Goal: Task Accomplishment & Management: Manage account settings

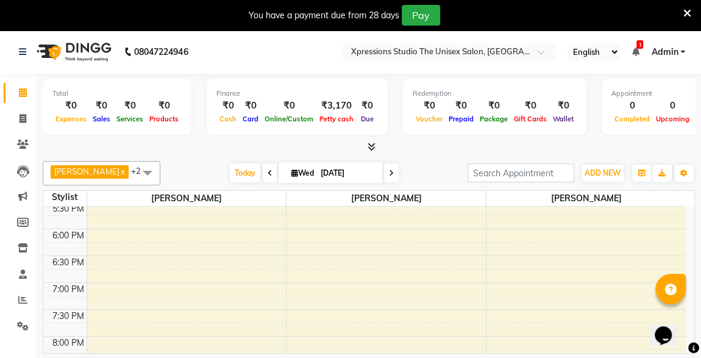
scroll to position [642, 0]
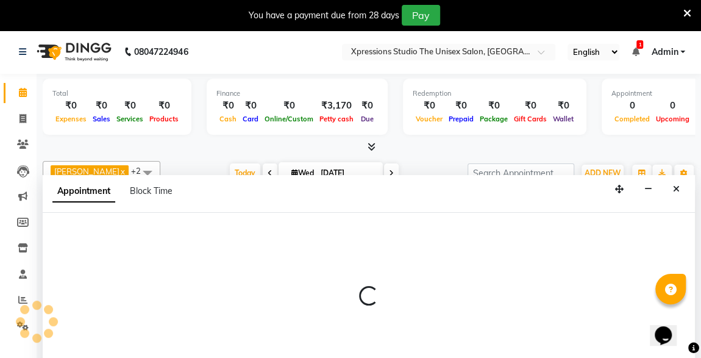
scroll to position [30, 0]
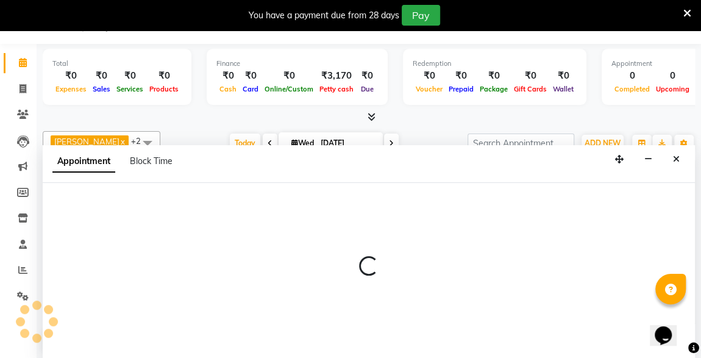
select select "57587"
select select "1275"
select select "tentative"
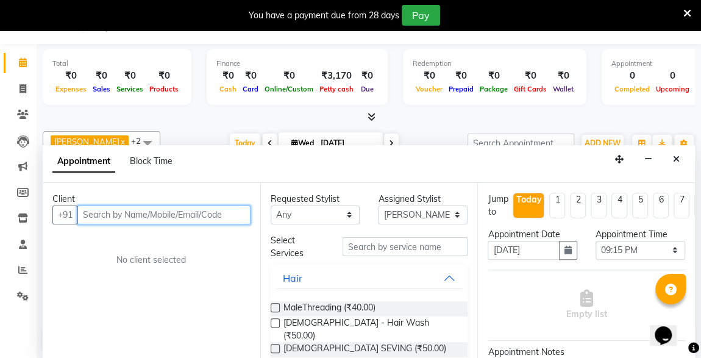
click at [134, 215] on input "text" at bounding box center [163, 215] width 173 height 19
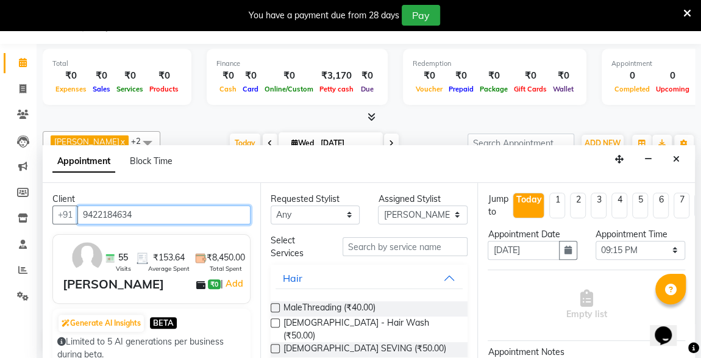
type input "9422184634"
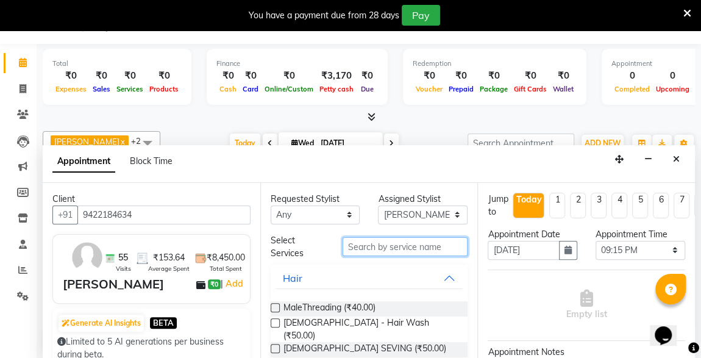
click at [414, 248] on input "text" at bounding box center [406, 246] width 126 height 19
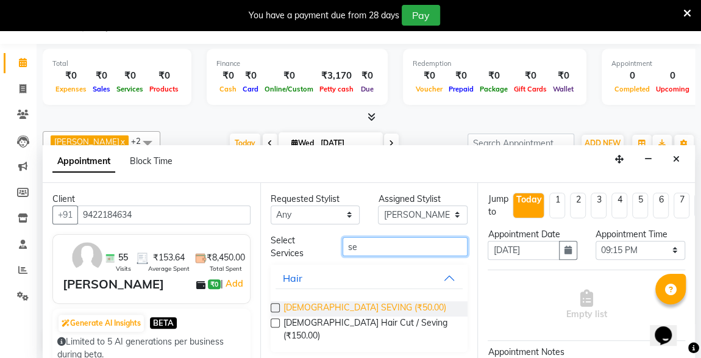
type input "se"
click at [342, 302] on span "[DEMOGRAPHIC_DATA] SEVING (₹50.00)" at bounding box center [365, 308] width 163 height 15
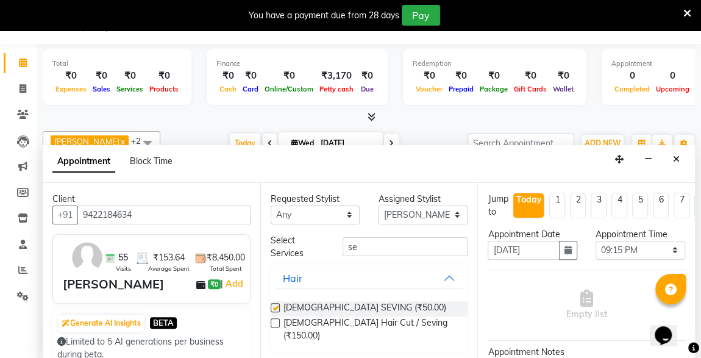
checkbox input "false"
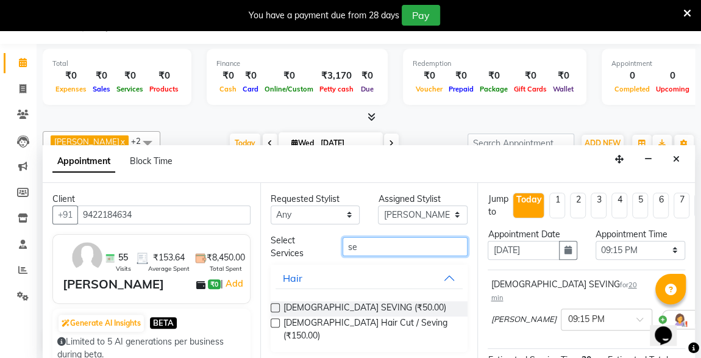
click at [387, 245] on input "se" at bounding box center [406, 246] width 126 height 19
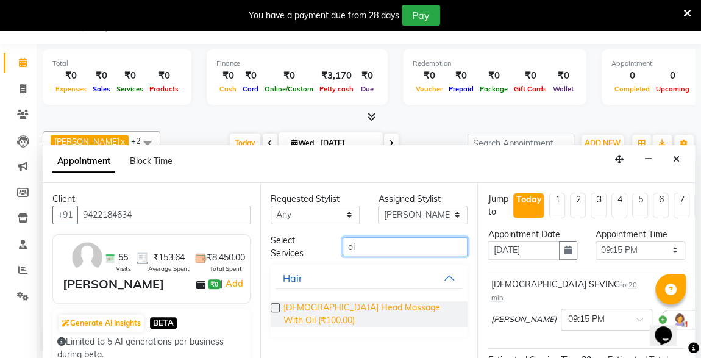
type input "oi"
click at [382, 301] on span "[DEMOGRAPHIC_DATA] Head Massage With Oil (₹100.00)" at bounding box center [371, 314] width 175 height 26
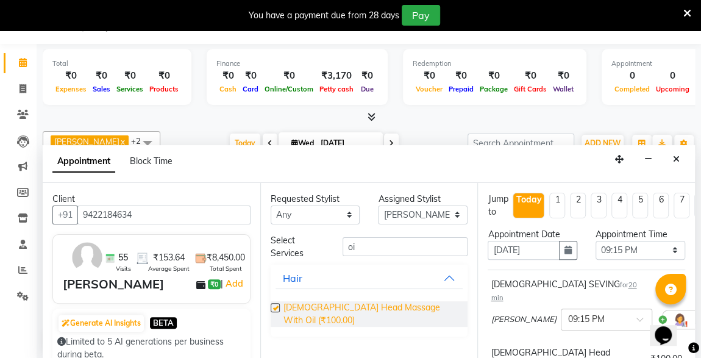
checkbox input "false"
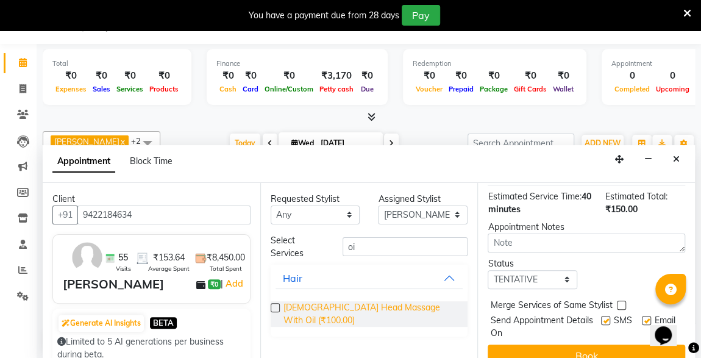
scroll to position [246, 0]
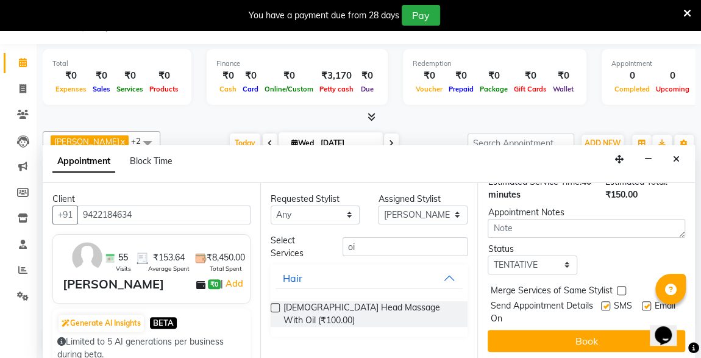
click at [601, 301] on label at bounding box center [605, 305] width 9 height 9
click at [601, 303] on input "checkbox" at bounding box center [605, 307] width 8 height 8
checkbox input "false"
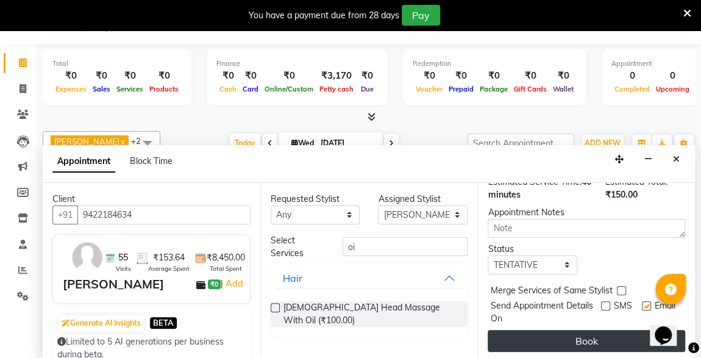
click at [607, 331] on button "Book" at bounding box center [587, 341] width 198 height 22
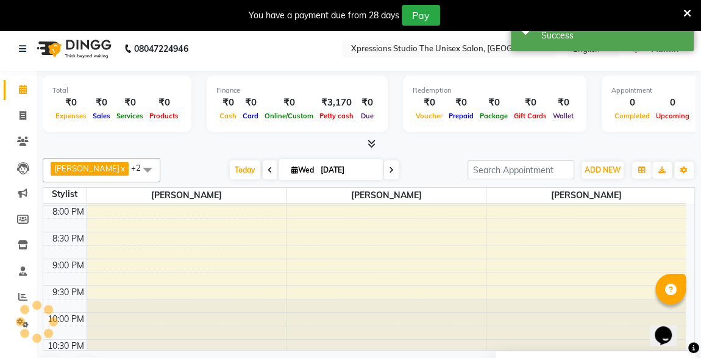
scroll to position [0, 0]
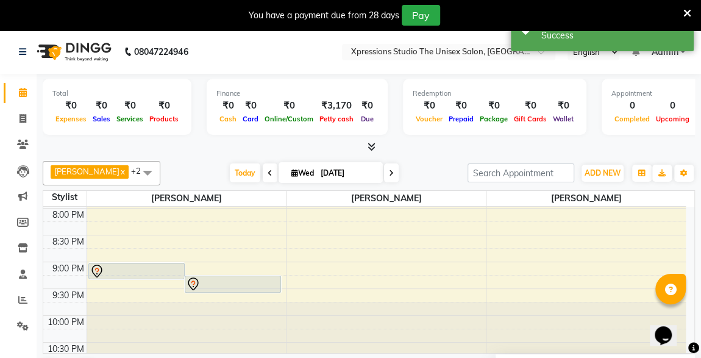
click at [156, 270] on div at bounding box center [137, 271] width 94 height 15
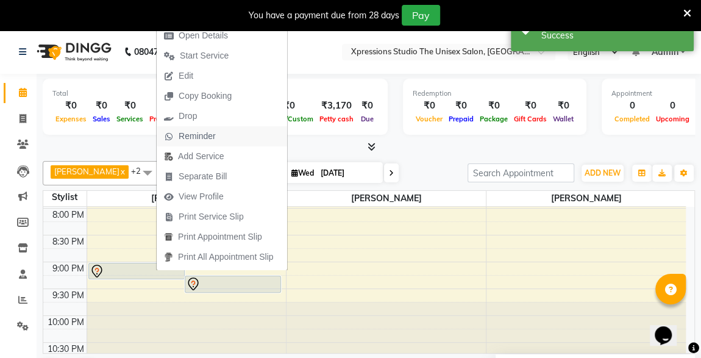
click at [197, 137] on span "Reminder" at bounding box center [197, 136] width 37 height 13
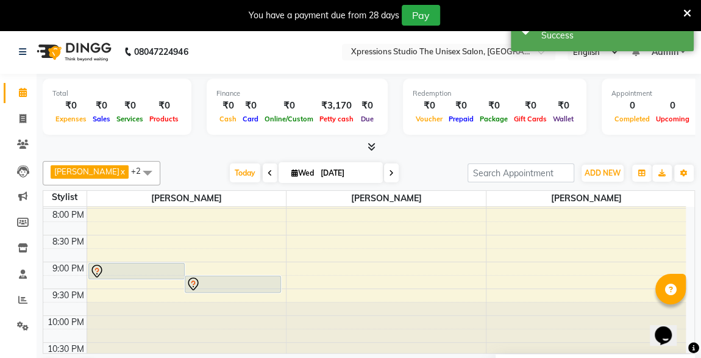
click at [197, 137] on div "Total ₹0 Expenses ₹0 Sales ₹0 Services ₹0 Products Finance ₹0 Cash ₹0 Card ₹0 O…" at bounding box center [369, 109] width 653 height 60
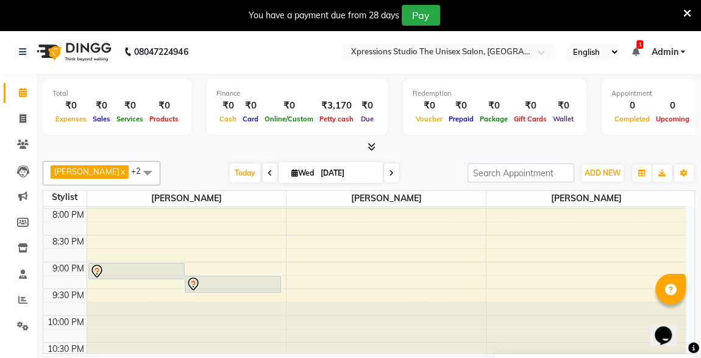
click at [157, 269] on div at bounding box center [137, 271] width 94 height 15
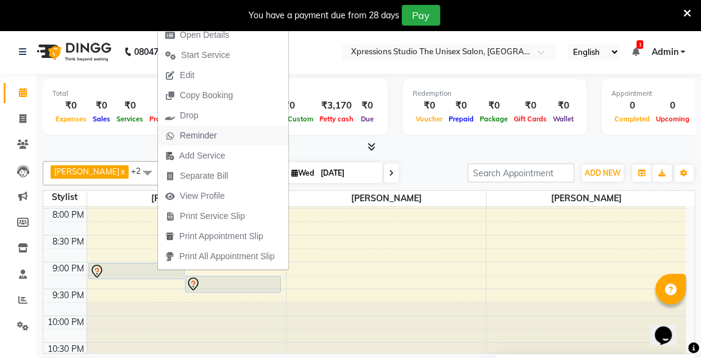
click at [190, 135] on span "Reminder" at bounding box center [198, 135] width 37 height 13
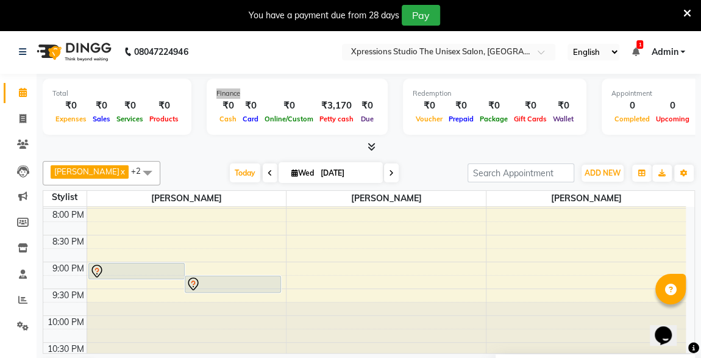
click at [190, 135] on div "Total ₹0 Expenses ₹0 Sales ₹0 Services ₹0 Products Finance ₹0 Cash ₹0 Card ₹0 O…" at bounding box center [369, 109] width 653 height 60
click at [540, 319] on div at bounding box center [586, 328] width 199 height 52
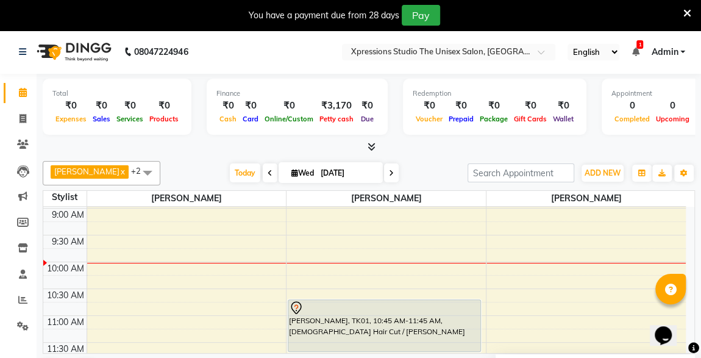
scroll to position [51, 0]
select select "57587"
select select "tentative"
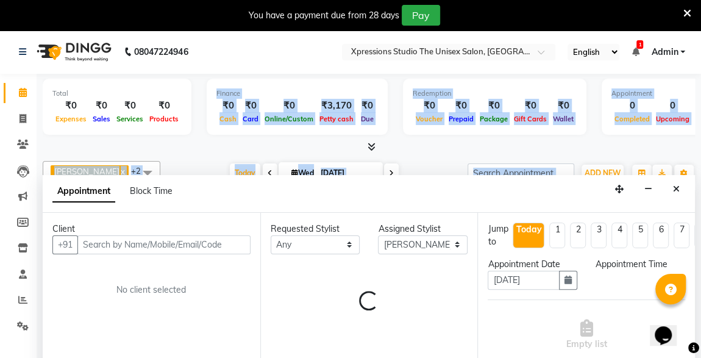
scroll to position [30, 0]
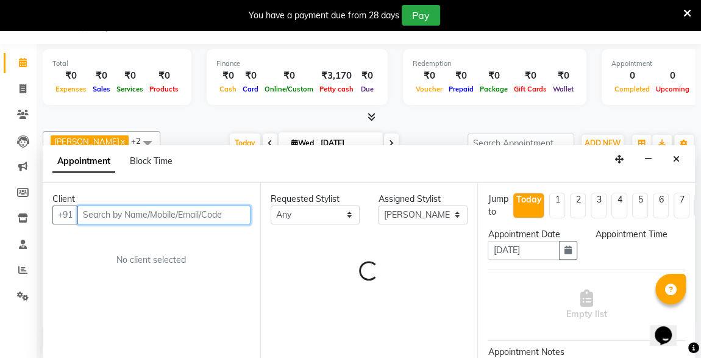
select select "630"
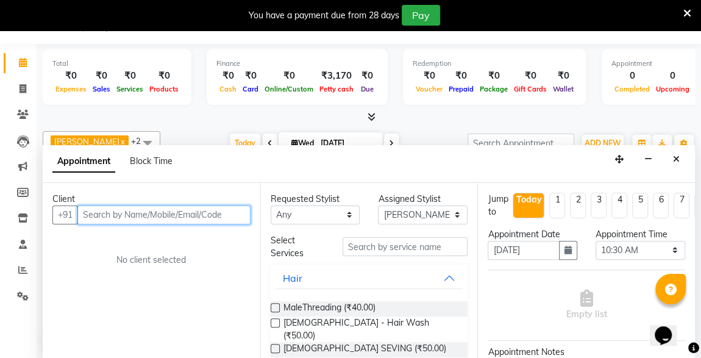
click at [120, 215] on input "text" at bounding box center [163, 215] width 173 height 19
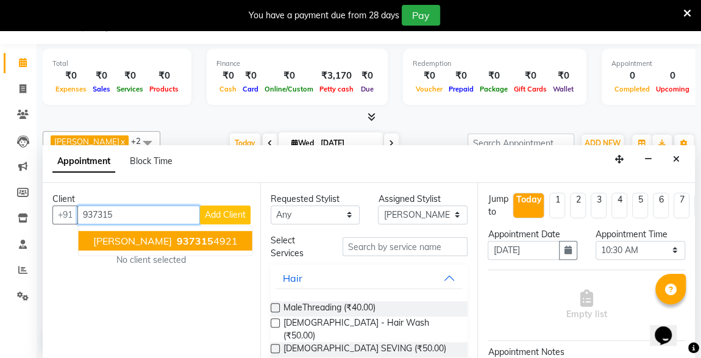
click at [138, 236] on span "[PERSON_NAME]" at bounding box center [132, 240] width 79 height 12
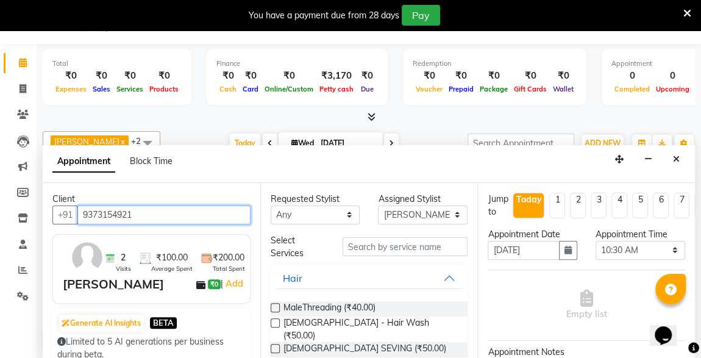
type input "9373154921"
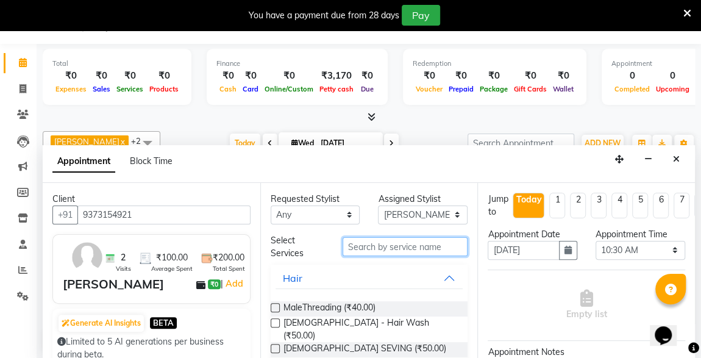
click at [361, 243] on input "text" at bounding box center [406, 246] width 126 height 19
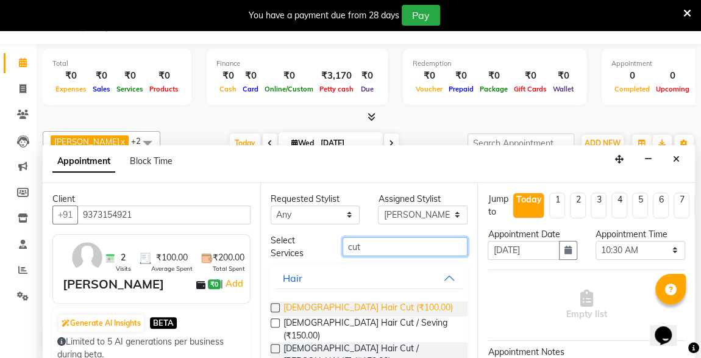
type input "cut"
click at [340, 307] on span "[DEMOGRAPHIC_DATA] Hair Cut (₹100.00)" at bounding box center [369, 308] width 170 height 15
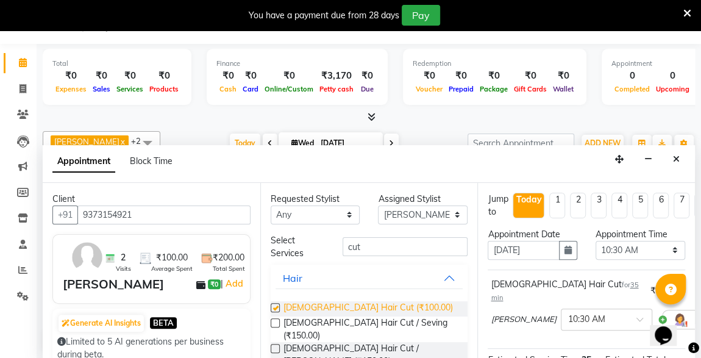
checkbox input "false"
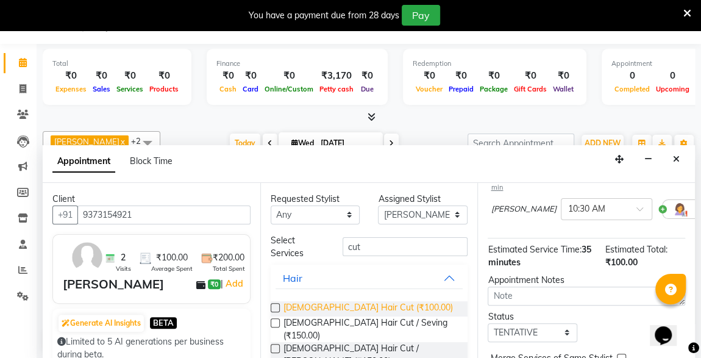
scroll to position [176, 0]
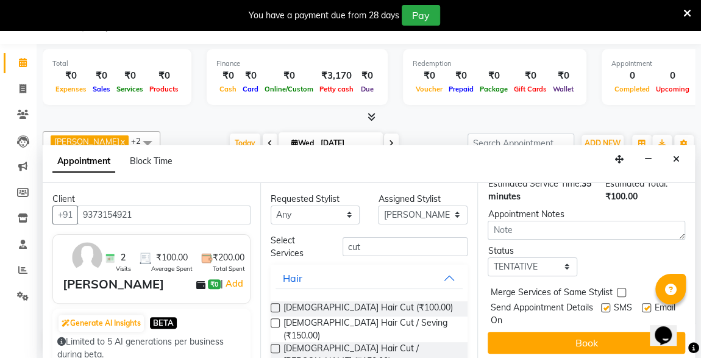
click at [601, 303] on label at bounding box center [605, 307] width 9 height 9
click at [601, 305] on input "checkbox" at bounding box center [605, 309] width 8 height 8
checkbox input "false"
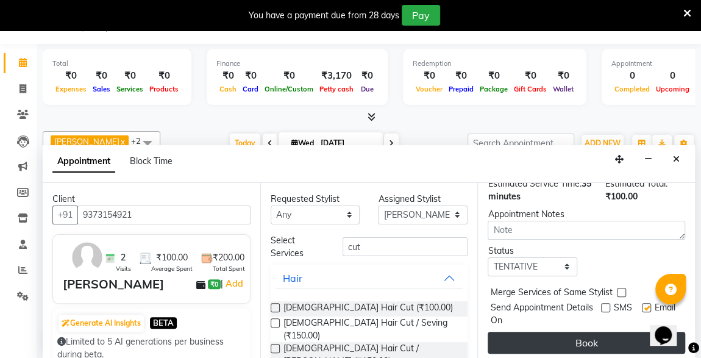
click at [618, 337] on button "Book" at bounding box center [587, 343] width 198 height 22
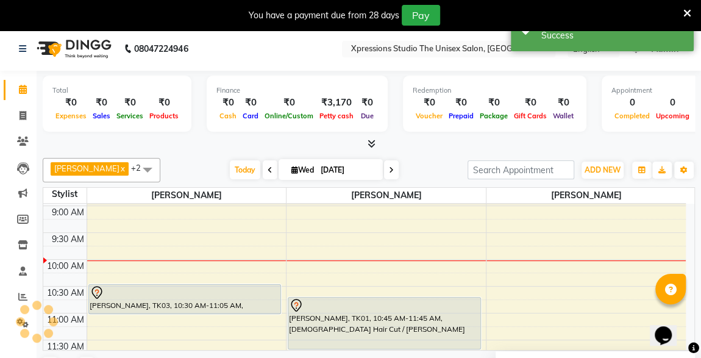
scroll to position [0, 0]
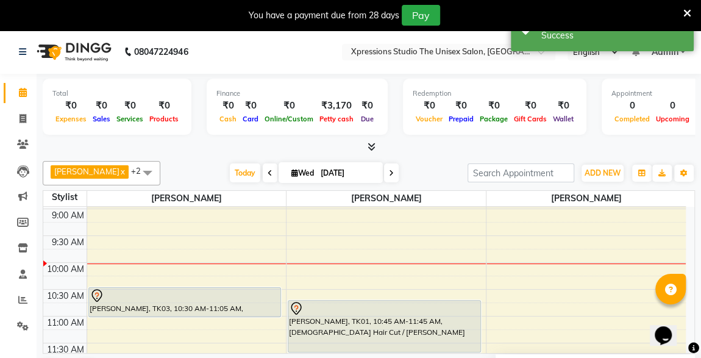
click at [176, 305] on div "[PERSON_NAME], TK03, 10:30 AM-11:05 AM, [DEMOGRAPHIC_DATA] Hair Cut" at bounding box center [185, 302] width 192 height 29
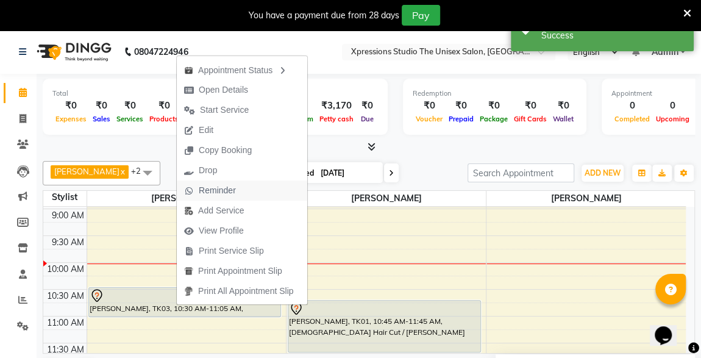
click at [222, 192] on span "Reminder" at bounding box center [217, 190] width 37 height 13
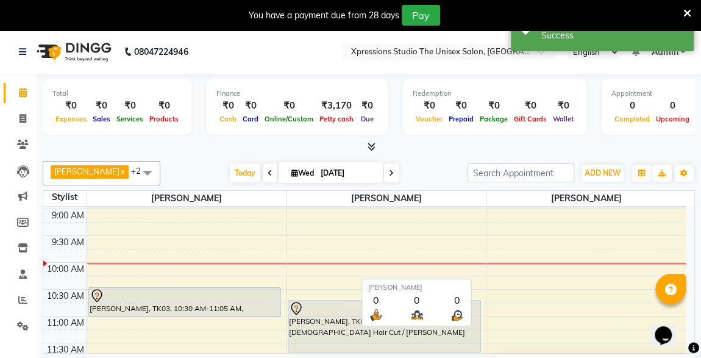
click at [222, 192] on span "[PERSON_NAME]" at bounding box center [186, 198] width 199 height 15
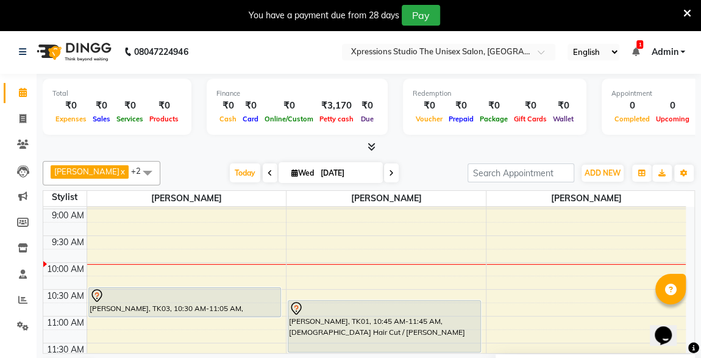
click at [435, 166] on div "[DATE] [DATE]" at bounding box center [313, 173] width 295 height 18
click at [633, 46] on span at bounding box center [635, 51] width 7 height 11
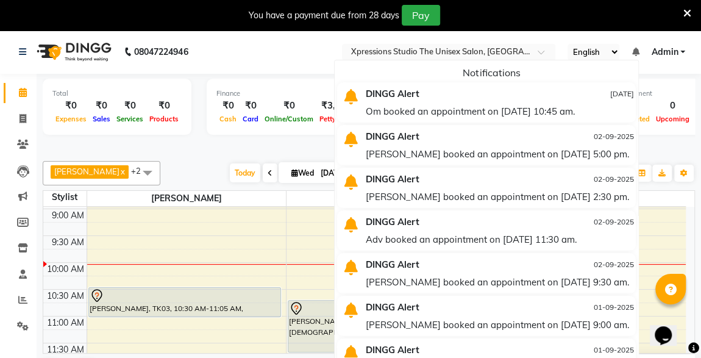
click at [673, 140] on div "Total ₹0 Expenses ₹0 Sales ₹0 Services ₹0 Products Finance ₹0 Cash ₹0 Card ₹0 O…" at bounding box center [369, 114] width 653 height 80
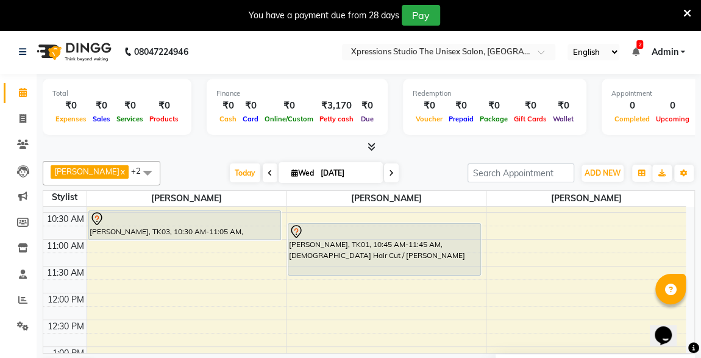
scroll to position [115, 0]
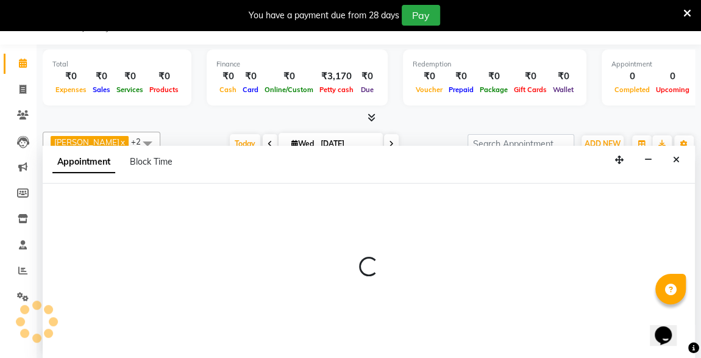
select select "57587"
select select "675"
select select "tentative"
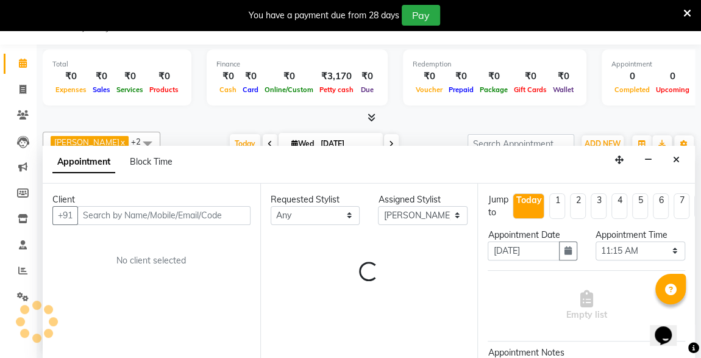
scroll to position [30, 0]
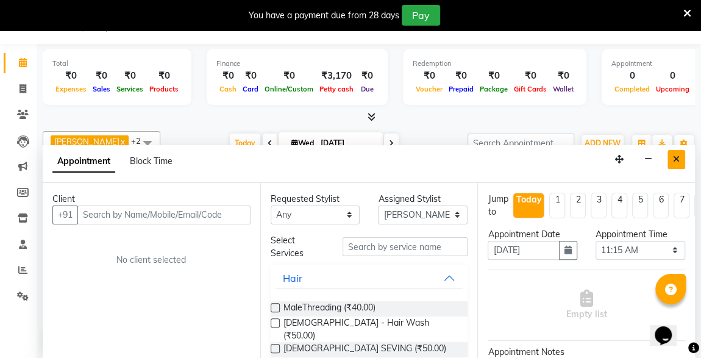
click at [677, 157] on icon "Close" at bounding box center [676, 159] width 7 height 9
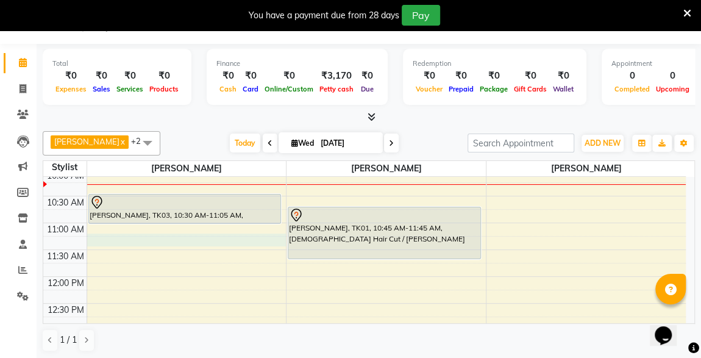
select select "57587"
select select "tentative"
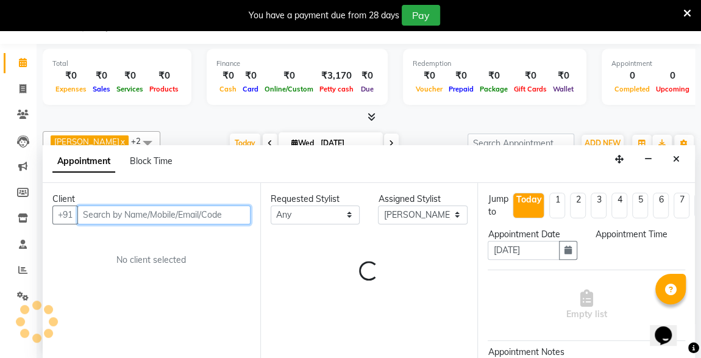
select select "675"
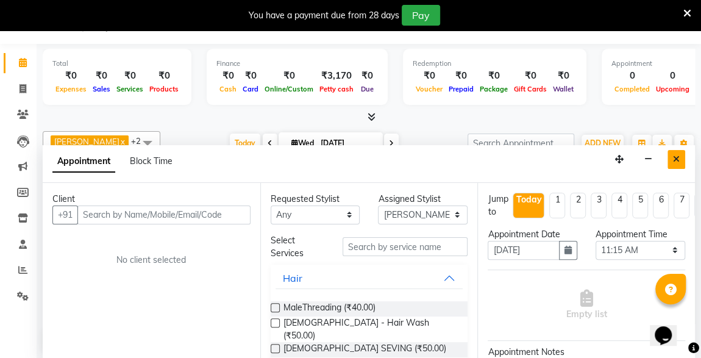
click at [682, 150] on button "Close" at bounding box center [677, 159] width 18 height 19
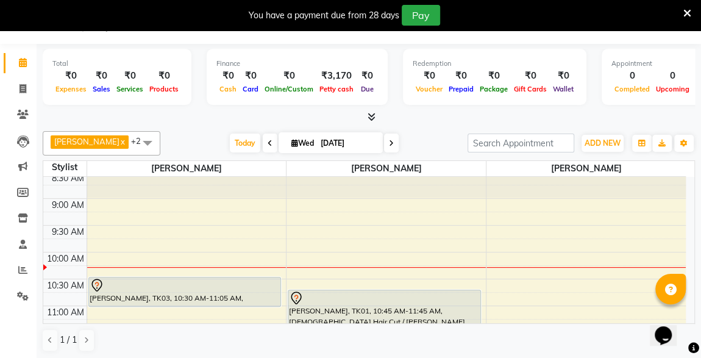
scroll to position [26, 0]
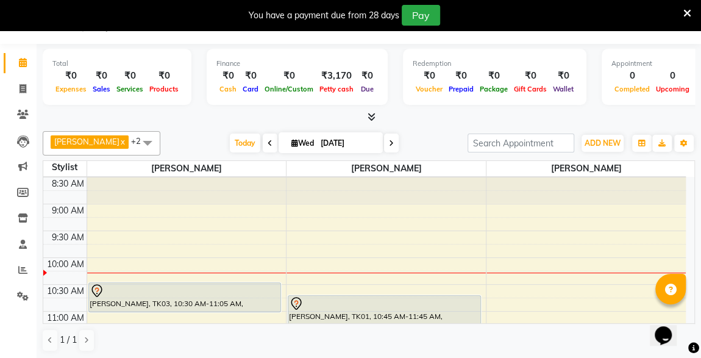
click at [682, 17] on div "You have a payment due from 28 days Pay" at bounding box center [344, 15] width 679 height 21
click at [687, 12] on icon at bounding box center [688, 13] width 8 height 11
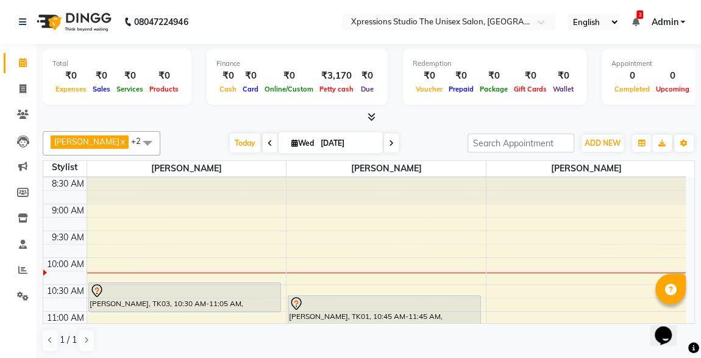
click at [639, 15] on span "2" at bounding box center [640, 14] width 7 height 9
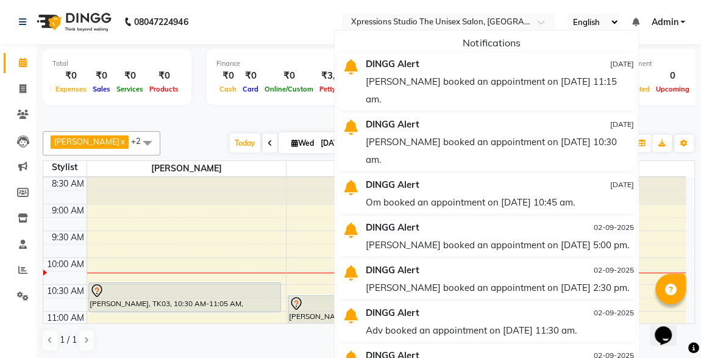
click at [576, 133] on div "[PERSON_NAME] booked an appointment on [DATE] 10:30 am." at bounding box center [500, 150] width 268 height 35
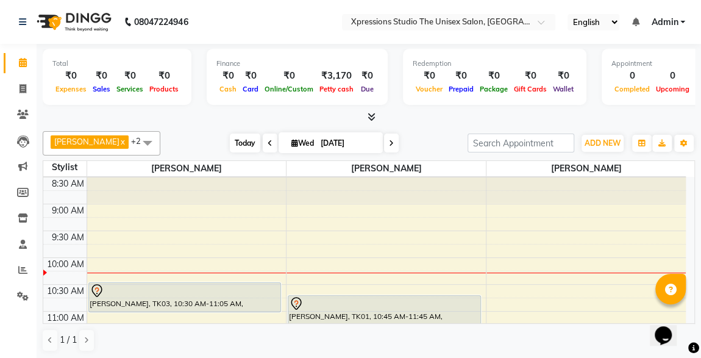
click at [252, 138] on span "Today" at bounding box center [245, 143] width 30 height 19
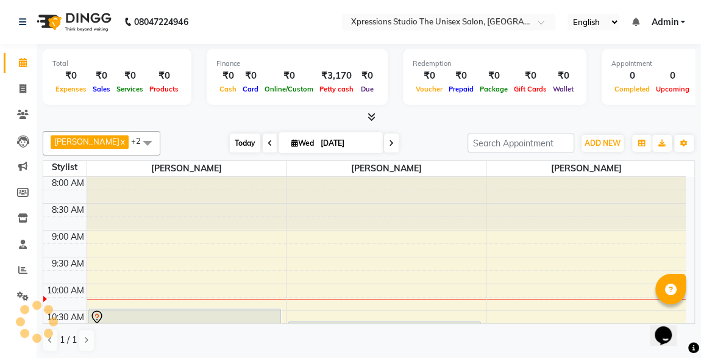
scroll to position [106, 0]
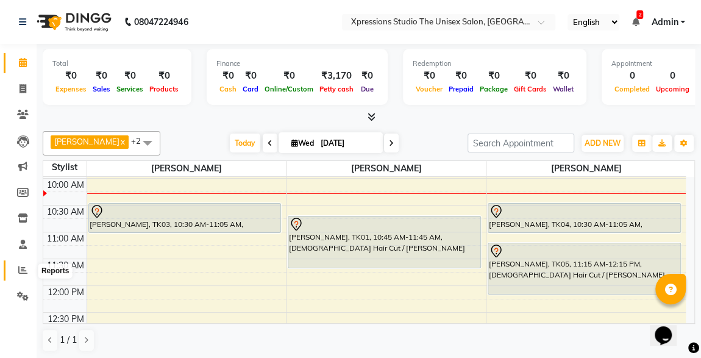
click at [20, 273] on icon at bounding box center [22, 269] width 9 height 9
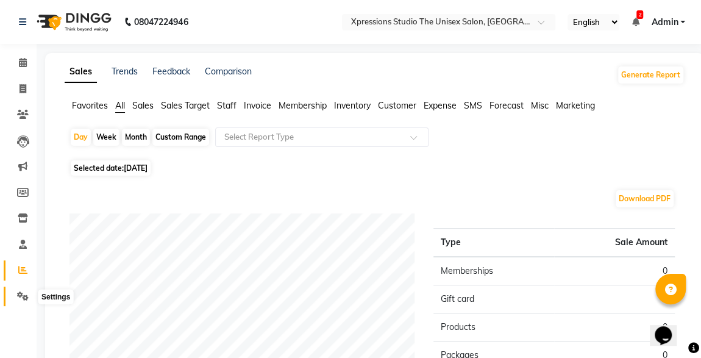
click at [20, 293] on icon at bounding box center [23, 296] width 12 height 9
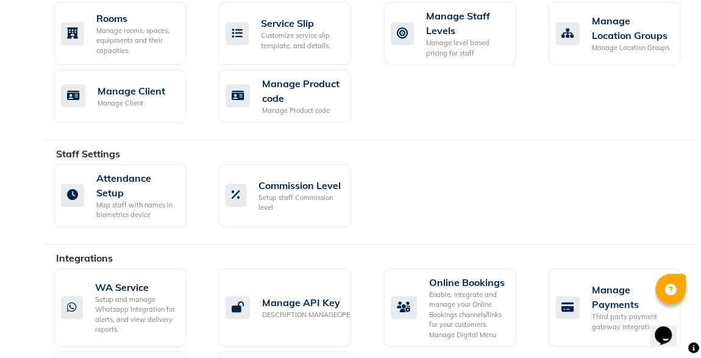
scroll to position [648, 0]
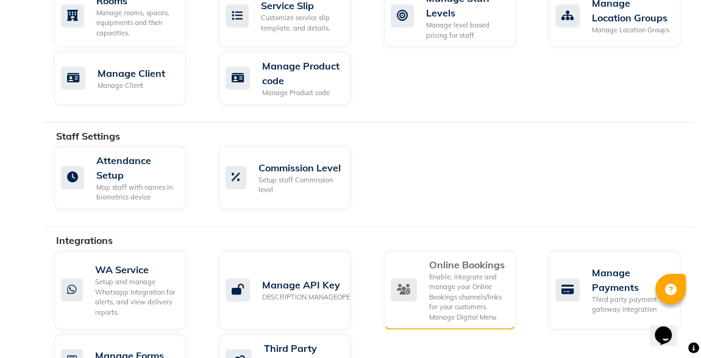
click at [465, 274] on div "Enable, integrate and manage your Online Bookings channels/links for your custo…" at bounding box center [467, 297] width 77 height 51
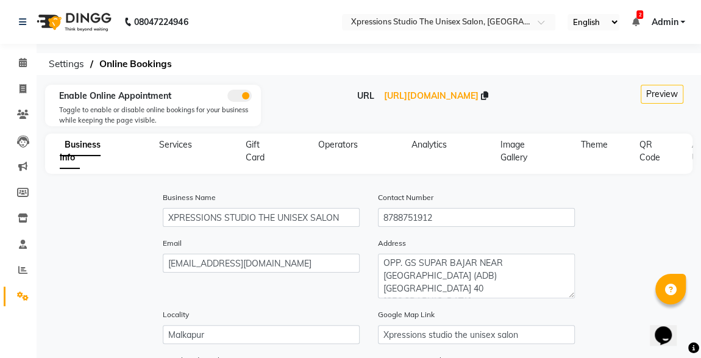
click at [350, 147] on span "Operators" at bounding box center [338, 144] width 40 height 11
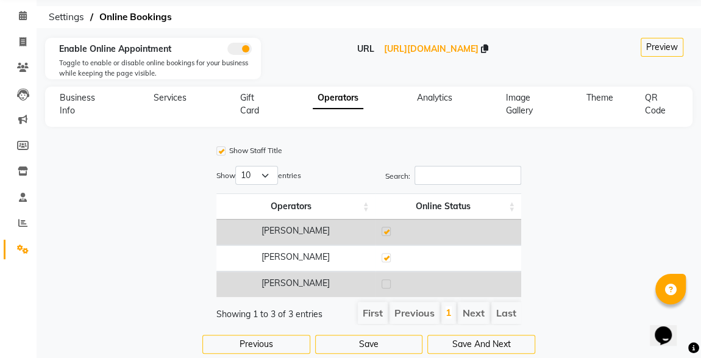
scroll to position [78, 0]
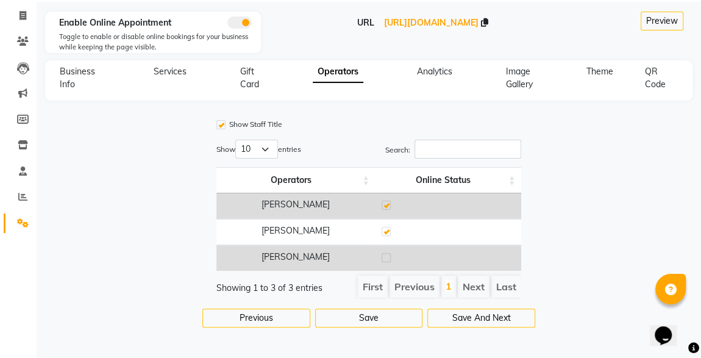
click at [386, 253] on label at bounding box center [386, 257] width 9 height 9
click at [386, 254] on input "checkbox" at bounding box center [386, 258] width 8 height 8
checkbox input "true"
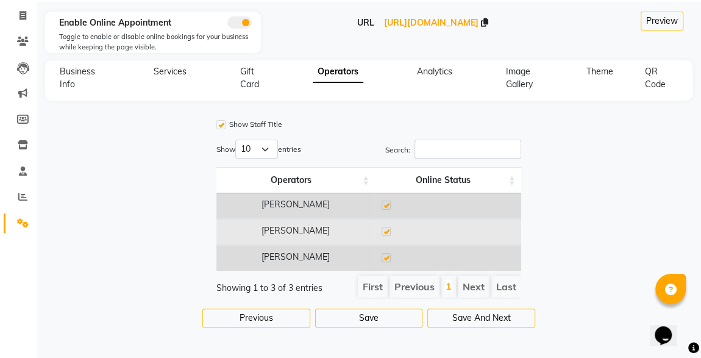
click at [388, 227] on label at bounding box center [386, 231] width 9 height 9
click at [388, 228] on input "checkbox" at bounding box center [386, 232] width 8 height 8
checkbox input "false"
click at [377, 320] on button "Save" at bounding box center [369, 318] width 108 height 19
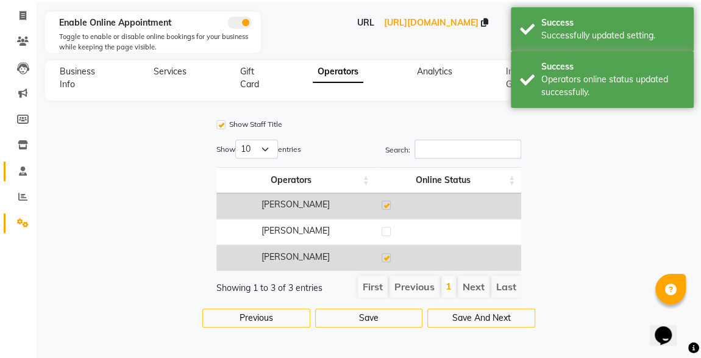
scroll to position [0, 0]
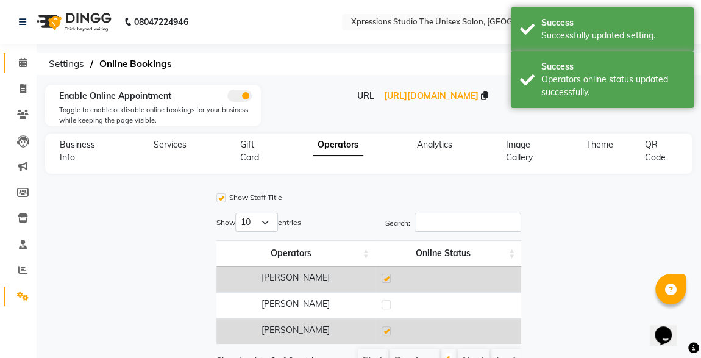
click at [32, 71] on link "Calendar" at bounding box center [18, 63] width 29 height 20
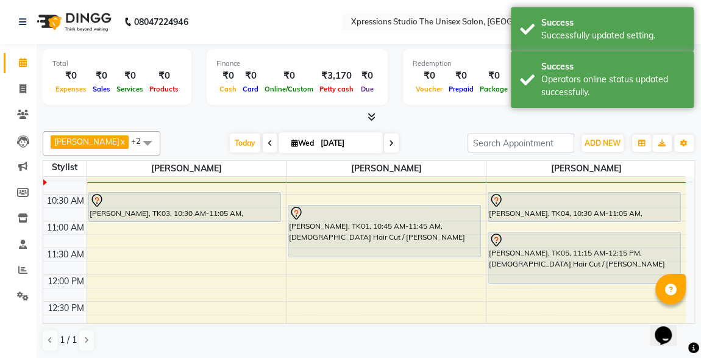
scroll to position [112, 0]
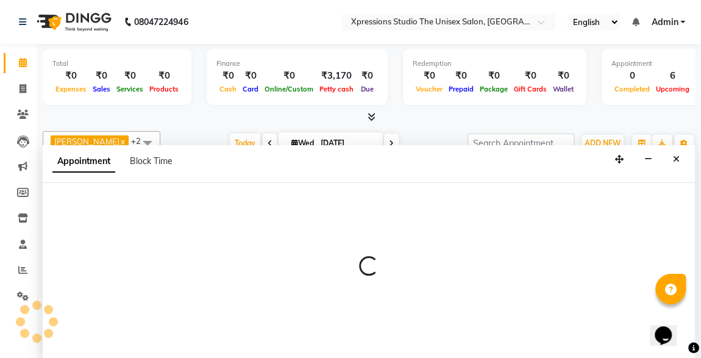
scroll to position [0, 0]
select select "57587"
select select "660"
select select "tentative"
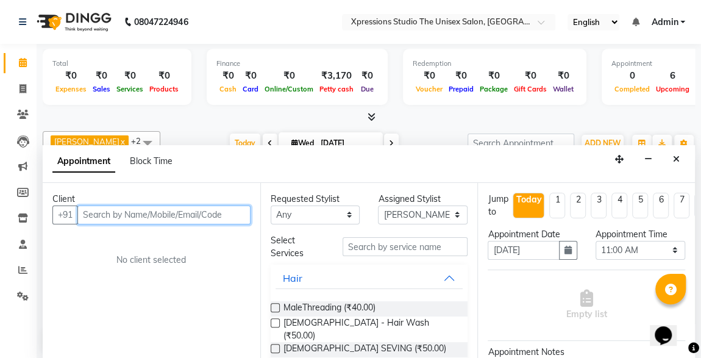
click at [137, 215] on input "text" at bounding box center [163, 215] width 173 height 19
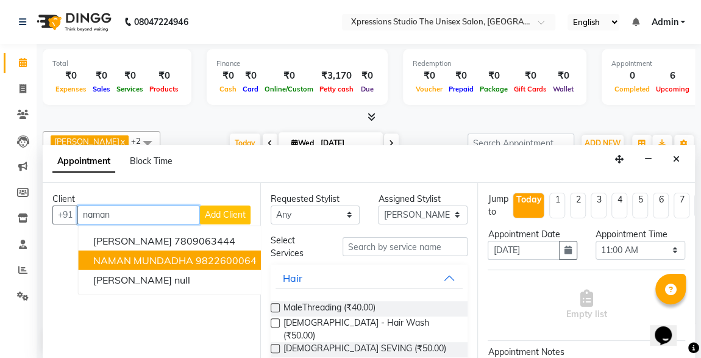
click at [166, 260] on span "NAMAN MUNDADHA" at bounding box center [143, 260] width 100 height 12
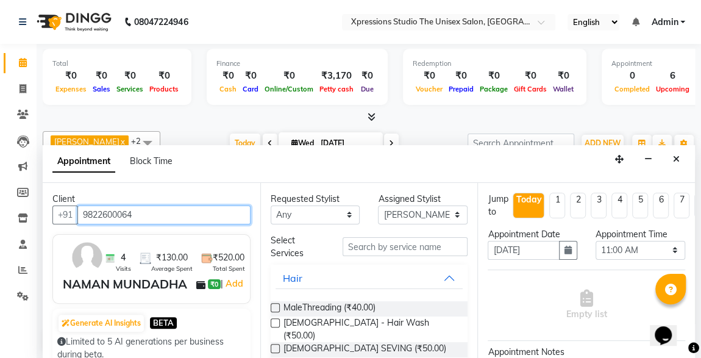
type input "9822600064"
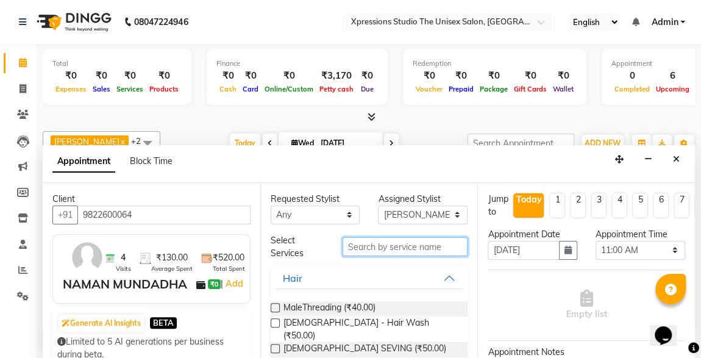
click at [365, 239] on input "text" at bounding box center [406, 246] width 126 height 19
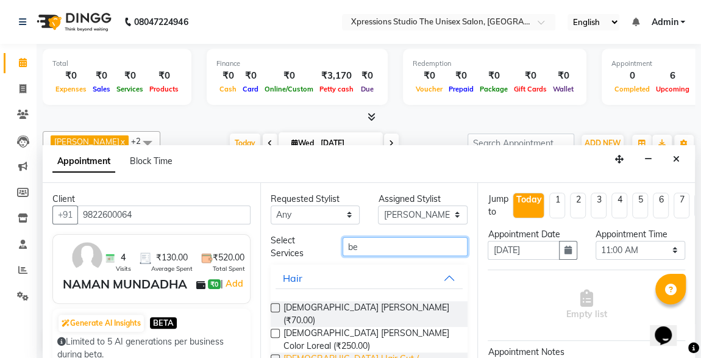
scroll to position [149, 0]
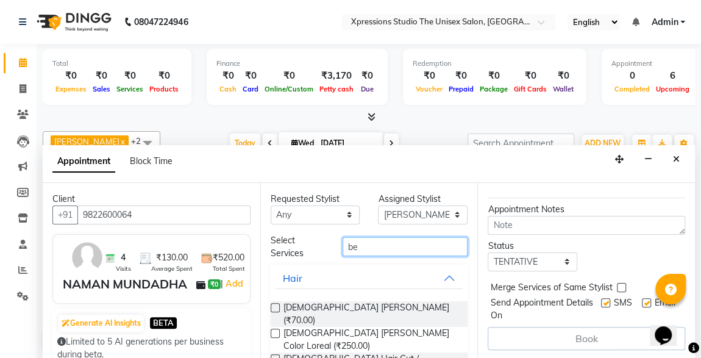
type input "be"
click at [274, 354] on label at bounding box center [275, 358] width 9 height 9
click at [274, 356] on input "checkbox" at bounding box center [275, 360] width 8 height 8
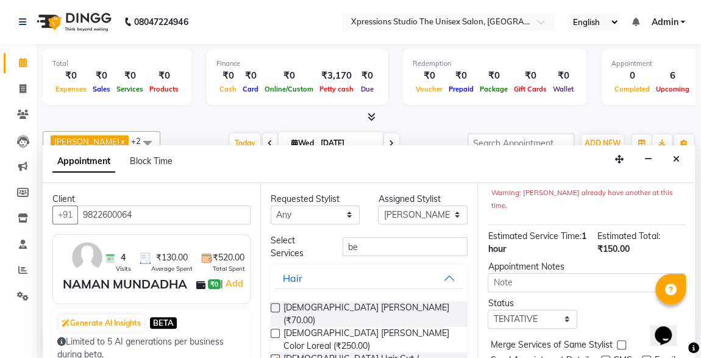
checkbox input "false"
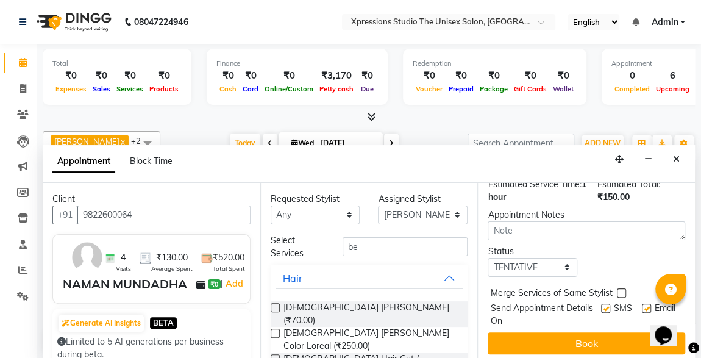
click at [601, 304] on label at bounding box center [605, 308] width 9 height 9
click at [601, 306] on input "checkbox" at bounding box center [605, 310] width 8 height 8
checkbox input "false"
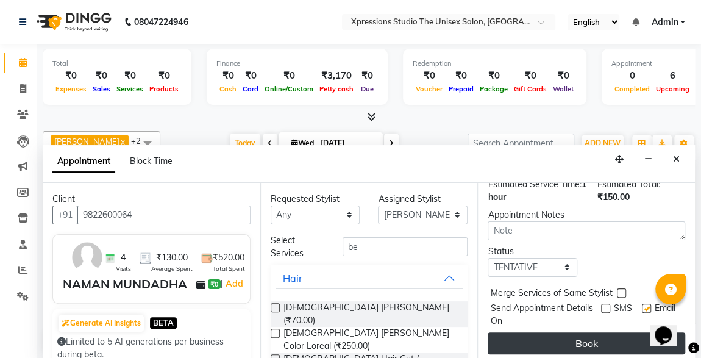
click at [606, 335] on button "Book" at bounding box center [587, 343] width 198 height 22
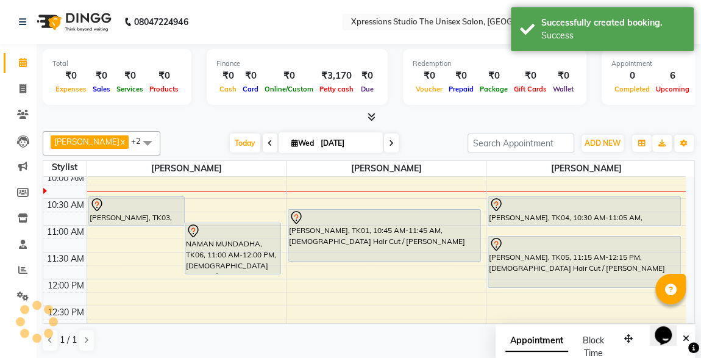
scroll to position [0, 0]
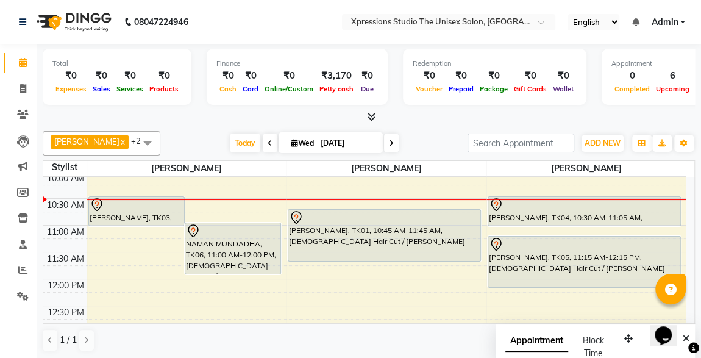
drag, startPoint x: 375, startPoint y: 335, endPoint x: 373, endPoint y: 260, distance: 74.4
click at [373, 260] on div "[PERSON_NAME] x [PERSON_NAME] x [PERSON_NAME] x +2 UnSelect All [PERSON_NAME] […" at bounding box center [369, 241] width 653 height 231
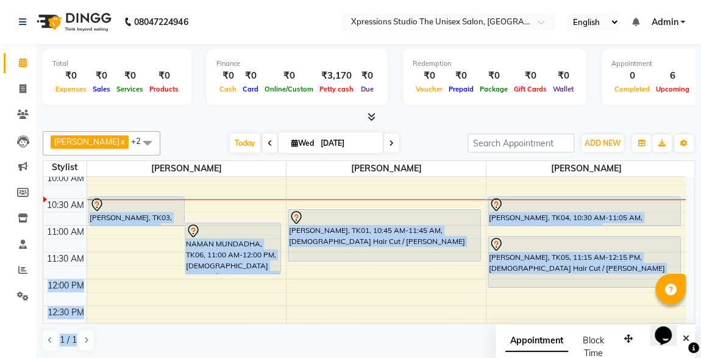
scroll to position [115, 0]
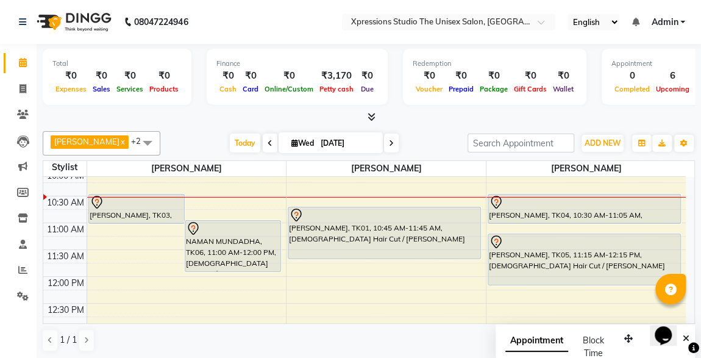
click at [431, 127] on div "[PERSON_NAME] x [PERSON_NAME] x [PERSON_NAME] x +2 UnSelect All [PERSON_NAME] […" at bounding box center [369, 241] width 653 height 231
click at [379, 218] on div at bounding box center [384, 215] width 191 height 15
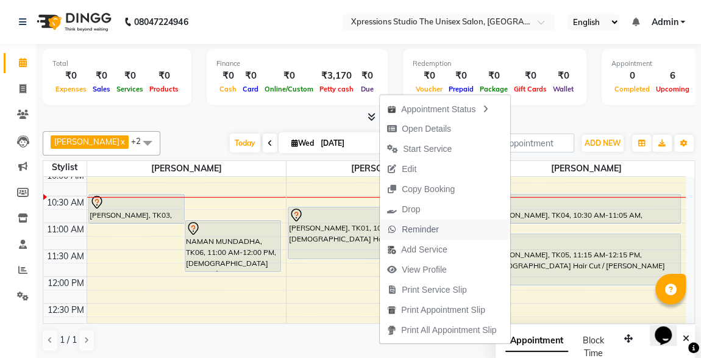
click at [403, 227] on span "Reminder" at bounding box center [420, 229] width 37 height 13
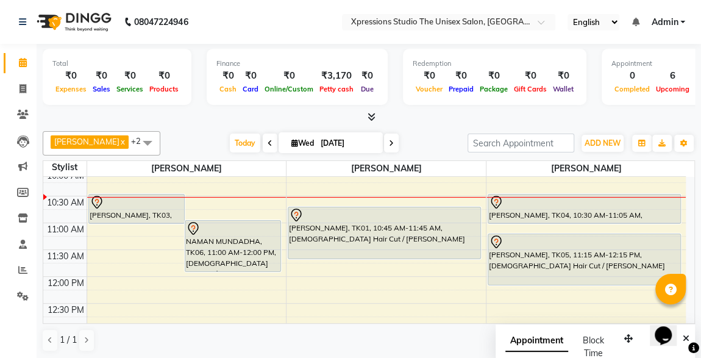
click at [403, 227] on div "[PERSON_NAME], TK01, 10:45 AM-11:45 AM, [DEMOGRAPHIC_DATA] Hair Cut / [PERSON_N…" at bounding box center [384, 232] width 192 height 51
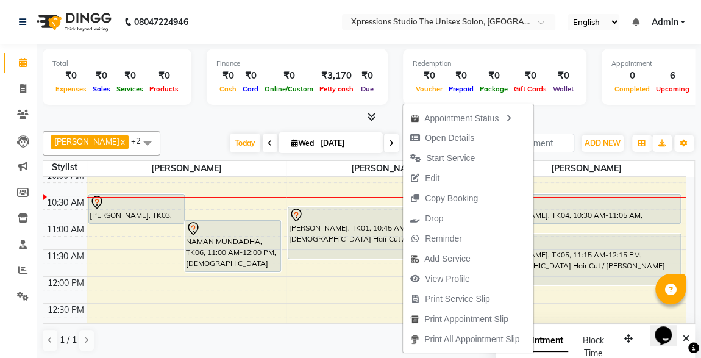
click at [287, 118] on div at bounding box center [369, 117] width 653 height 13
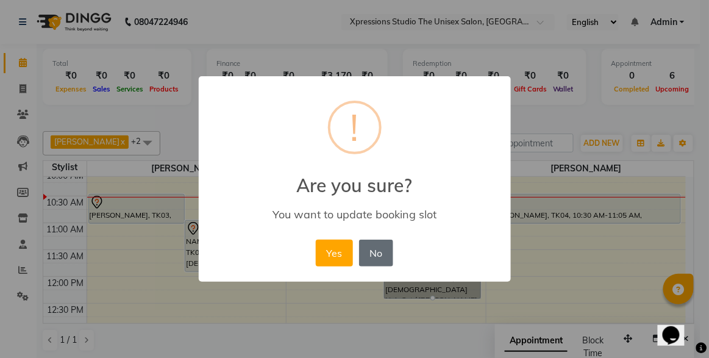
click at [391, 256] on button "No" at bounding box center [376, 253] width 34 height 27
click at [327, 248] on button "Yes" at bounding box center [334, 253] width 37 height 27
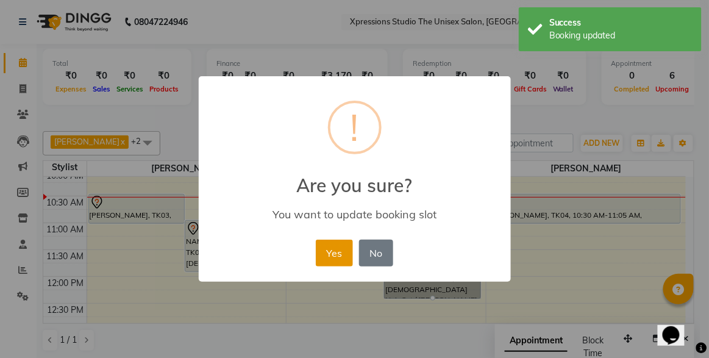
click at [332, 259] on button "Yes" at bounding box center [334, 253] width 37 height 27
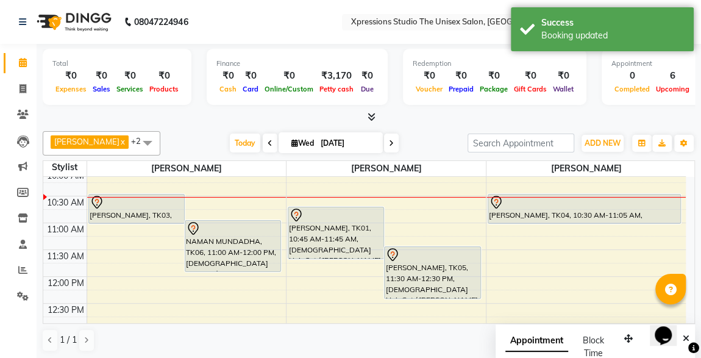
click at [406, 271] on div "[PERSON_NAME], TK05, 11:30 AM-12:30 PM, [DEMOGRAPHIC_DATA] Hair Cut / [PERSON_N…" at bounding box center [432, 272] width 95 height 51
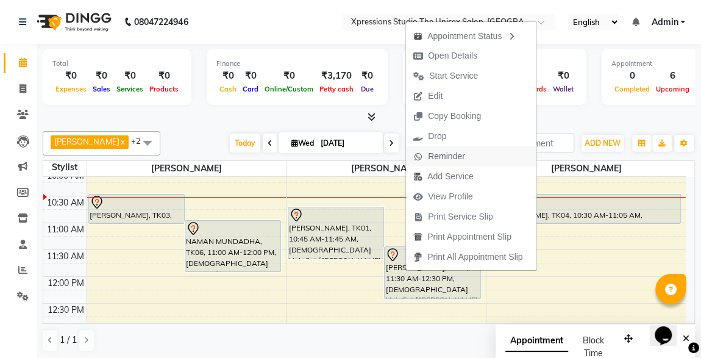
click at [442, 154] on span "Reminder" at bounding box center [446, 156] width 37 height 13
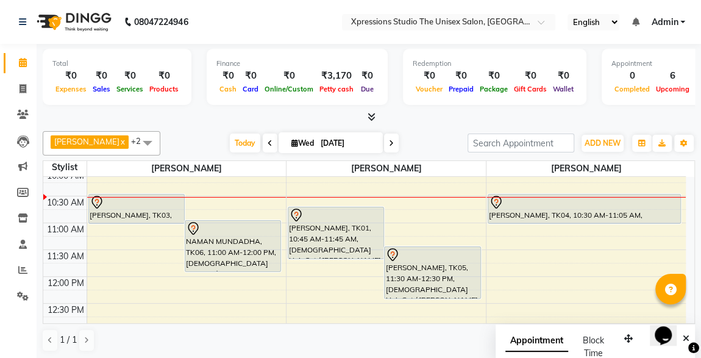
click at [442, 154] on div "[PERSON_NAME] x [PERSON_NAME] x [PERSON_NAME] x +2 UnSelect All [PERSON_NAME] […" at bounding box center [369, 241] width 653 height 231
click at [468, 330] on div "1 / 1" at bounding box center [369, 340] width 653 height 23
click at [263, 235] on div "NAMAN MUNDADHA, TK06, 11:00 AM-12:00 PM, [DEMOGRAPHIC_DATA] Hair Cut / [PERSON_…" at bounding box center [232, 246] width 95 height 51
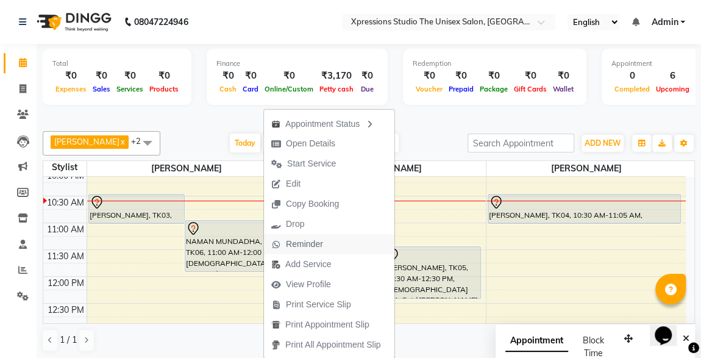
click at [293, 243] on span "Reminder" at bounding box center [304, 244] width 37 height 13
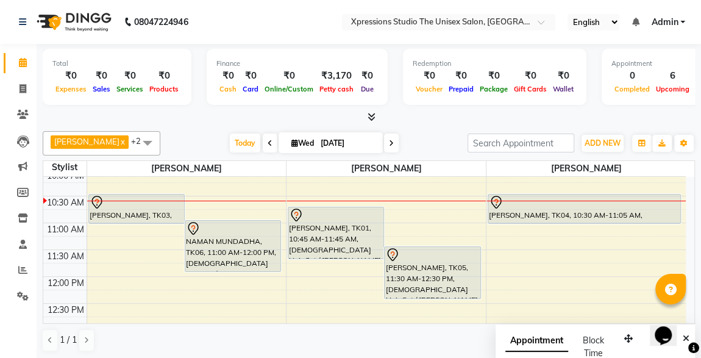
click at [293, 243] on div "[PERSON_NAME], TK01, 10:45 AM-11:45 AM, [DEMOGRAPHIC_DATA] Hair Cut / [PERSON_N…" at bounding box center [335, 232] width 95 height 51
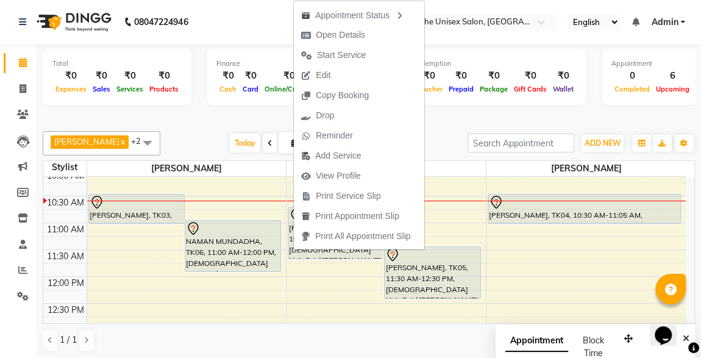
click at [438, 115] on div at bounding box center [369, 117] width 653 height 13
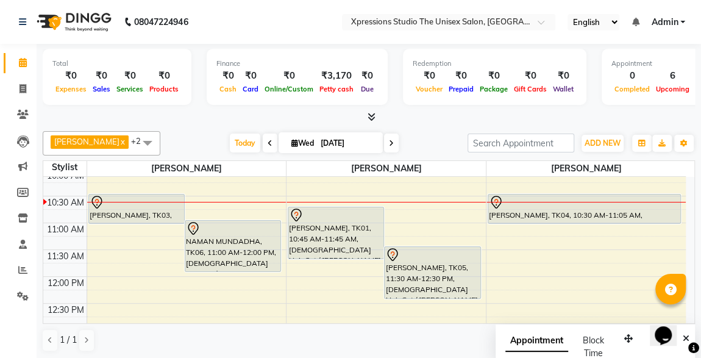
click at [338, 238] on div "[PERSON_NAME], TK01, 10:45 AM-11:45 AM, [DEMOGRAPHIC_DATA] Hair Cut / [PERSON_N…" at bounding box center [335, 232] width 95 height 51
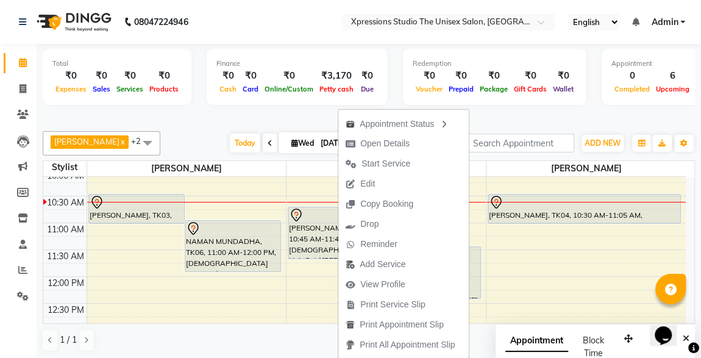
click at [106, 207] on div "[PERSON_NAME], TK03, 10:30 AM-11:05 AM, [DEMOGRAPHIC_DATA] Hair Cut" at bounding box center [136, 209] width 95 height 29
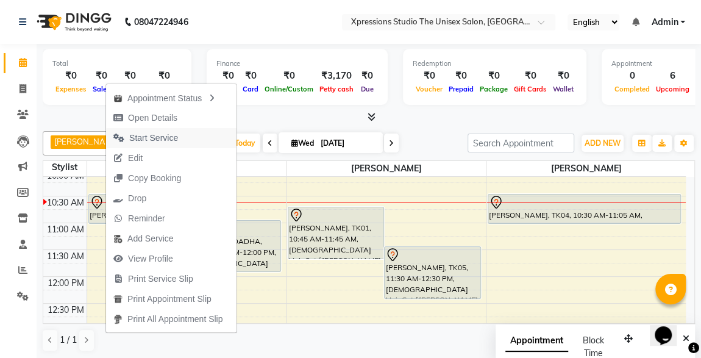
click at [148, 133] on span "Start Service" at bounding box center [153, 138] width 49 height 13
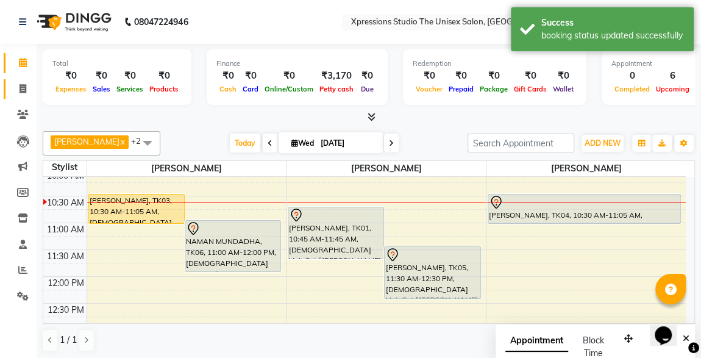
click at [27, 98] on link "Invoice" at bounding box center [18, 89] width 29 height 20
select select "service"
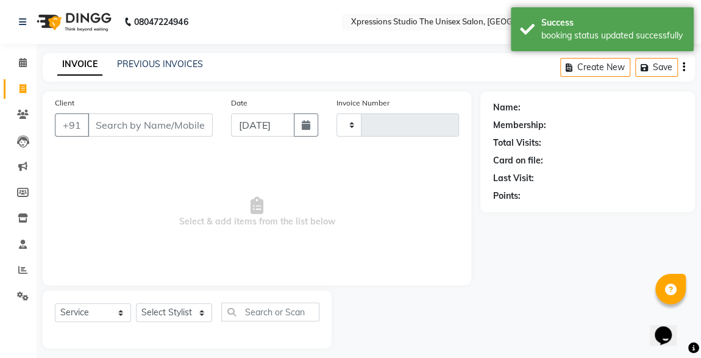
type input "4519"
select select "7003"
click at [171, 130] on input "Client" at bounding box center [150, 124] width 125 height 23
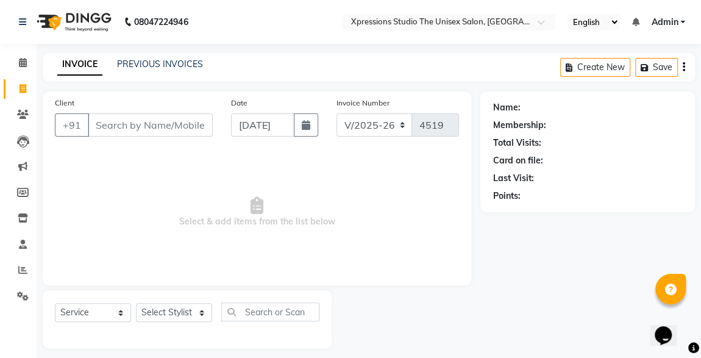
click at [171, 130] on input "Client" at bounding box center [150, 124] width 125 height 23
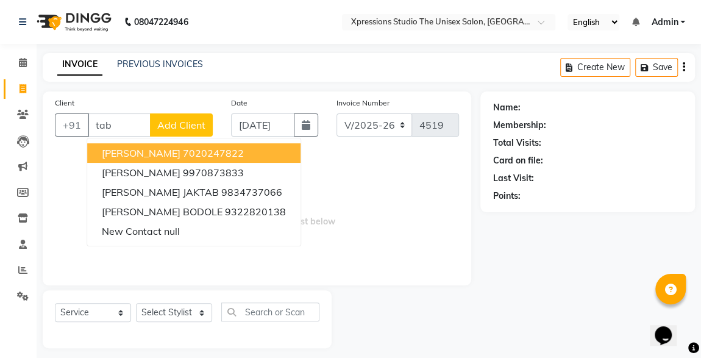
click at [183, 156] on ngb-highlight "7020247822" at bounding box center [213, 153] width 61 height 12
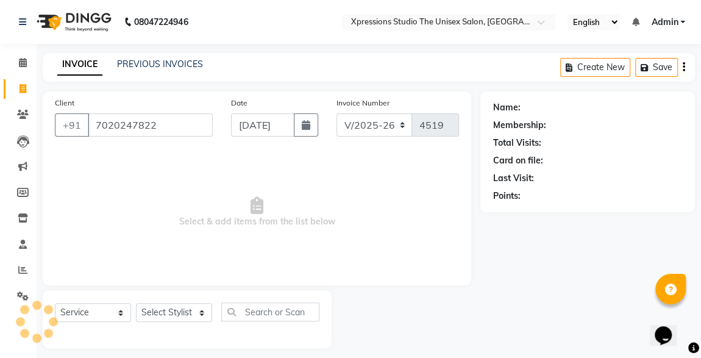
type input "7020247822"
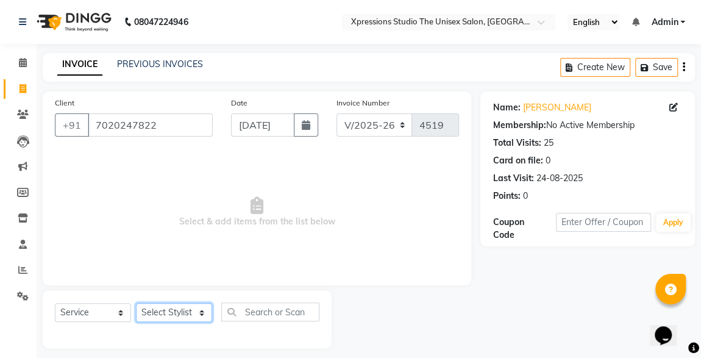
drag, startPoint x: 159, startPoint y: 313, endPoint x: 185, endPoint y: 292, distance: 34.3
click at [185, 292] on div "Select Service Product Membership Package Voucher Prepaid Gift Card Select Styl…" at bounding box center [187, 319] width 289 height 58
select select "57587"
click at [136, 303] on select "Select Stylist [PERSON_NAME] [PERSON_NAME] [PERSON_NAME]" at bounding box center [174, 312] width 76 height 19
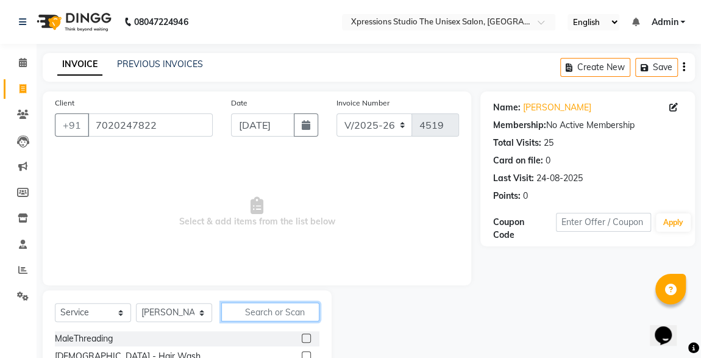
click at [275, 311] on input "text" at bounding box center [270, 311] width 98 height 19
type input "s"
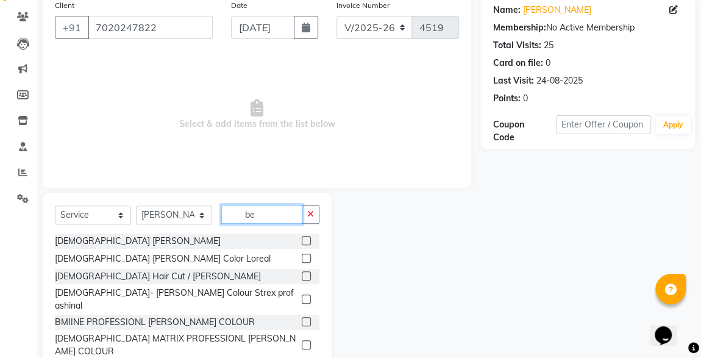
scroll to position [129, 0]
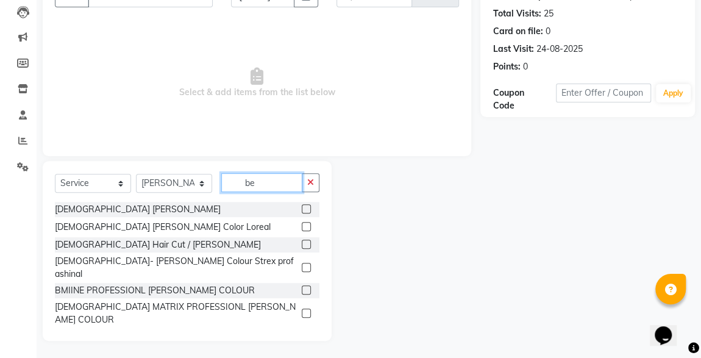
type input "be"
click at [302, 243] on label at bounding box center [306, 244] width 9 height 9
click at [302, 243] on input "checkbox" at bounding box center [306, 245] width 8 height 8
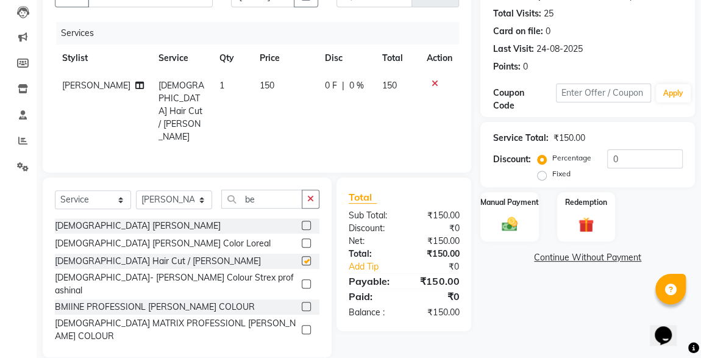
checkbox input "false"
click at [520, 217] on img at bounding box center [510, 224] width 26 height 18
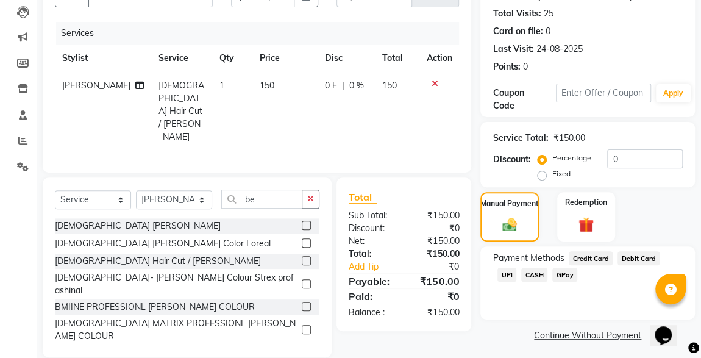
click at [521, 276] on span "CASH" at bounding box center [534, 275] width 26 height 14
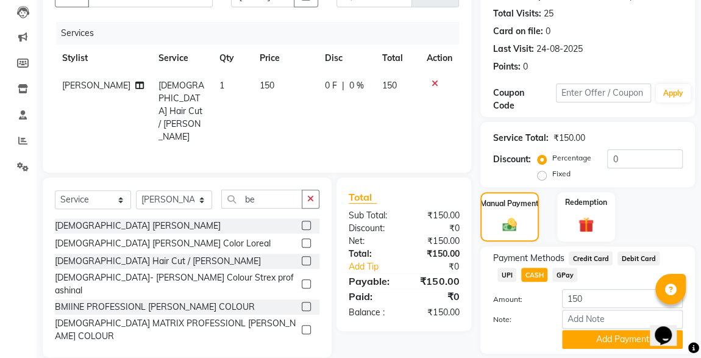
click at [517, 268] on span "UPI" at bounding box center [507, 275] width 19 height 14
click at [633, 339] on button "Add Payment" at bounding box center [622, 339] width 121 height 19
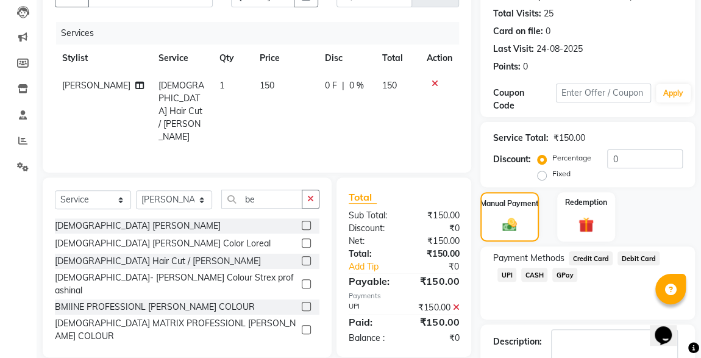
scroll to position [201, 0]
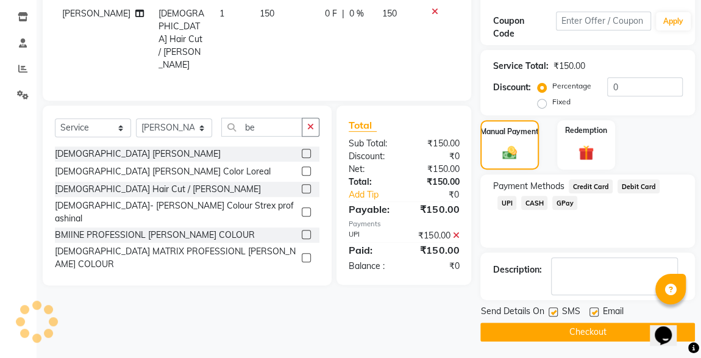
click at [556, 312] on label at bounding box center [553, 311] width 9 height 9
click at [556, 312] on input "checkbox" at bounding box center [553, 313] width 8 height 8
checkbox input "false"
click at [586, 338] on button "Checkout" at bounding box center [588, 332] width 215 height 19
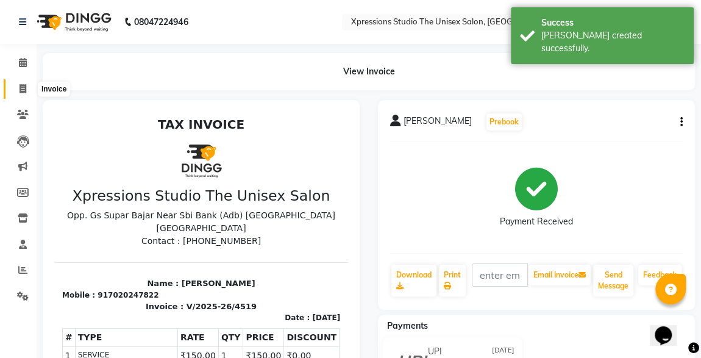
click at [21, 91] on icon at bounding box center [23, 88] width 7 height 9
select select "service"
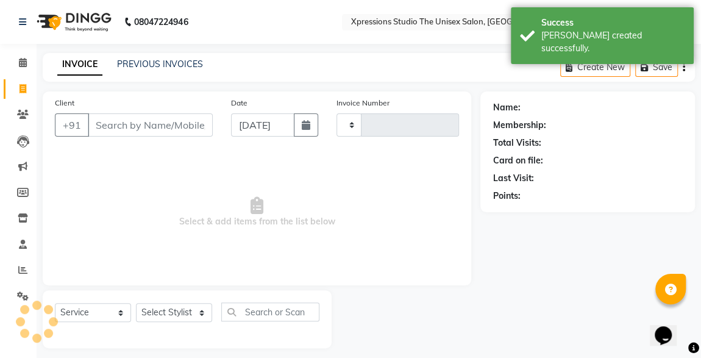
type input "4520"
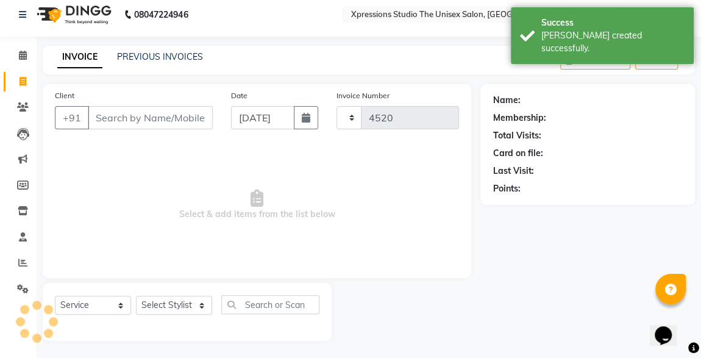
select select "7003"
click at [112, 118] on input "Client" at bounding box center [150, 117] width 125 height 23
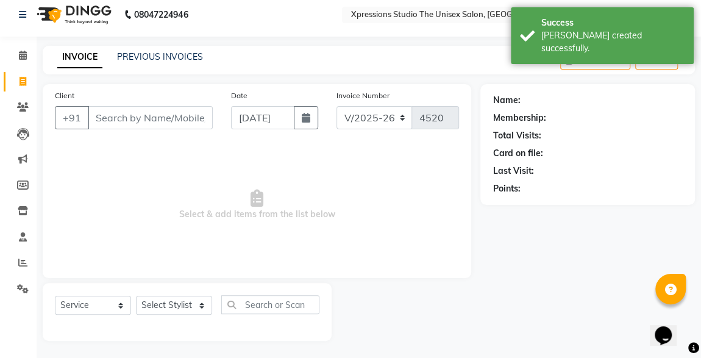
click at [112, 118] on input "Client" at bounding box center [150, 117] width 125 height 23
type input "9850734378"
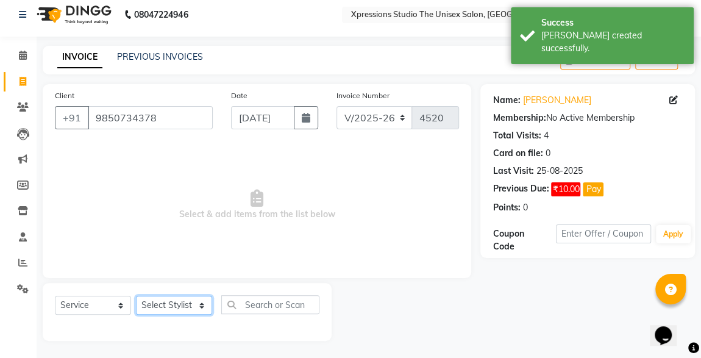
click at [176, 310] on select "Select Stylist [PERSON_NAME] [PERSON_NAME] [PERSON_NAME]" at bounding box center [174, 305] width 76 height 19
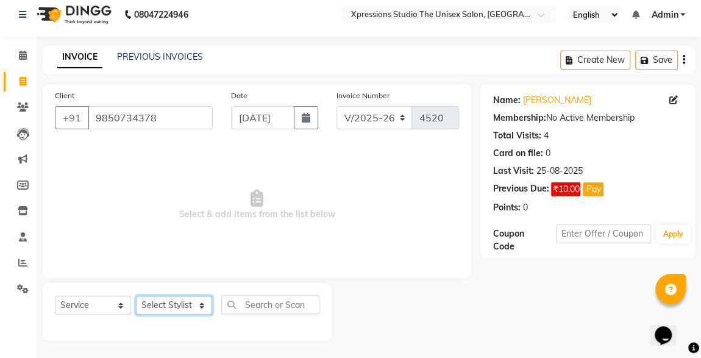
select select "57588"
click at [136, 296] on select "Select Stylist [PERSON_NAME] [PERSON_NAME] [PERSON_NAME]" at bounding box center [174, 305] width 76 height 19
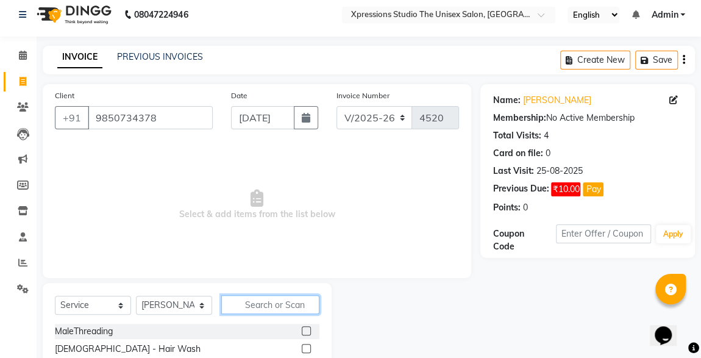
click at [274, 301] on input "text" at bounding box center [270, 304] width 98 height 19
click at [274, 301] on input "s" at bounding box center [270, 304] width 98 height 19
type input "se"
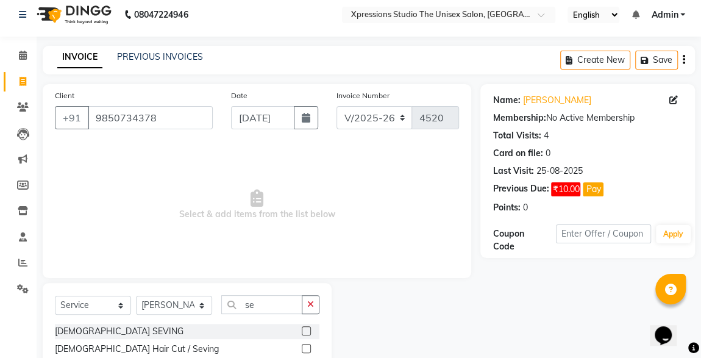
click at [307, 347] on label at bounding box center [306, 348] width 9 height 9
click at [307, 347] on input "checkbox" at bounding box center [306, 349] width 8 height 8
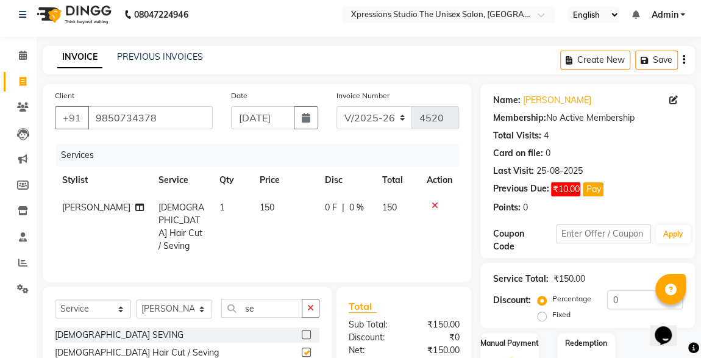
checkbox input "false"
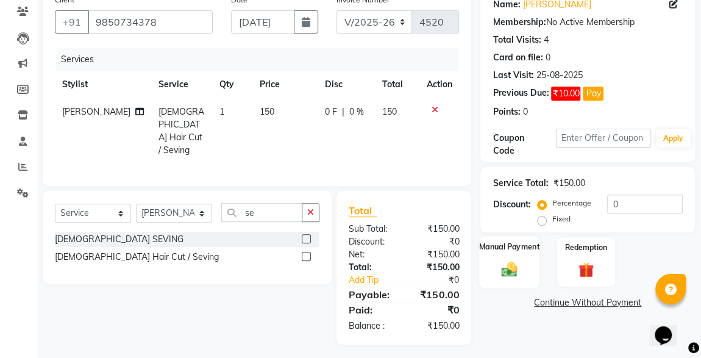
click at [511, 273] on img at bounding box center [509, 269] width 26 height 19
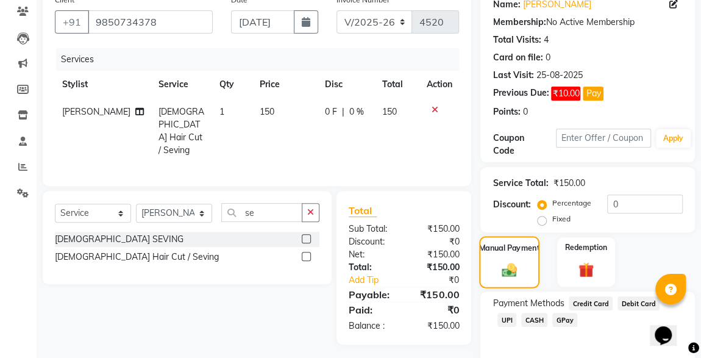
click at [521, 322] on span "CASH" at bounding box center [534, 320] width 26 height 14
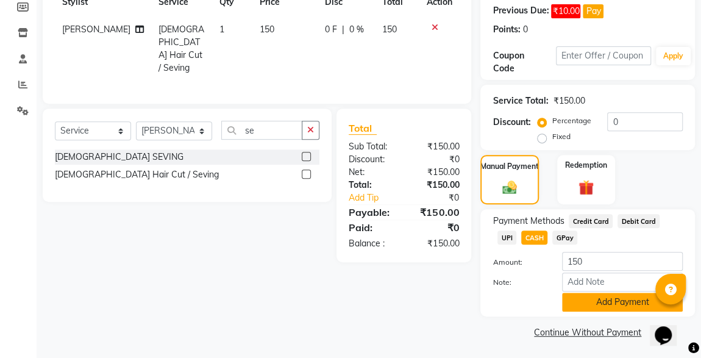
click at [595, 308] on button "Add Payment" at bounding box center [622, 302] width 121 height 19
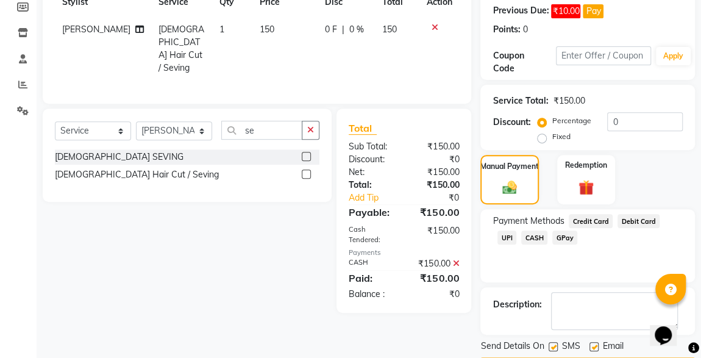
scroll to position [220, 0]
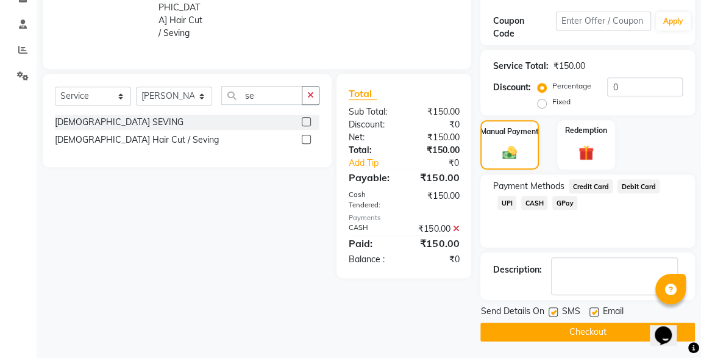
click at [553, 312] on label at bounding box center [553, 311] width 9 height 9
click at [553, 312] on input "checkbox" at bounding box center [553, 313] width 8 height 8
checkbox input "false"
click at [576, 332] on button "Checkout" at bounding box center [588, 332] width 215 height 19
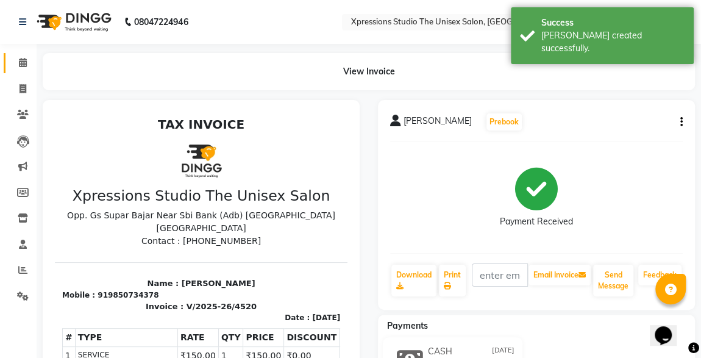
click at [29, 71] on link "Calendar" at bounding box center [18, 63] width 29 height 20
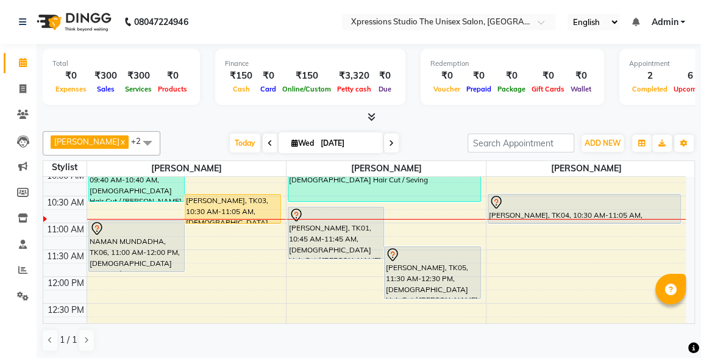
scroll to position [131, 0]
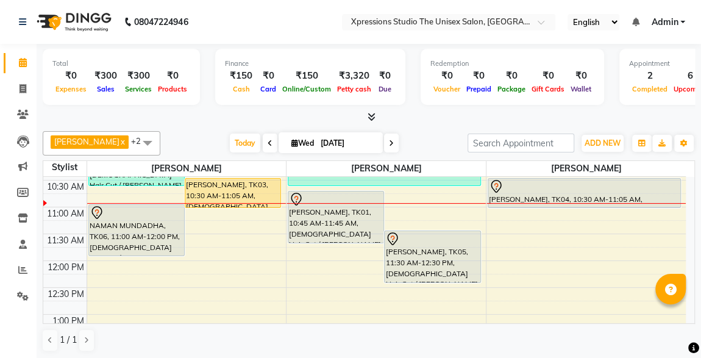
click at [332, 221] on div "[PERSON_NAME], TK01, 10:45 AM-11:45 AM, [DEMOGRAPHIC_DATA] Hair Cut / [PERSON_N…" at bounding box center [335, 216] width 95 height 51
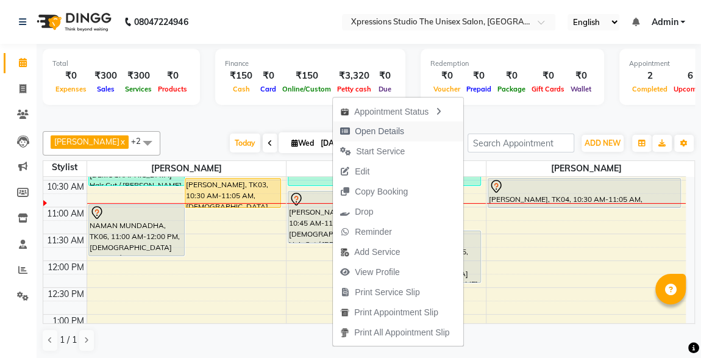
click at [381, 126] on span "Open Details" at bounding box center [379, 131] width 49 height 13
select select "7"
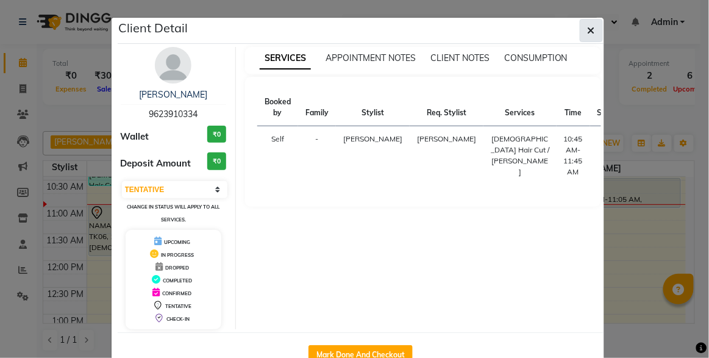
click at [589, 32] on icon "button" at bounding box center [591, 31] width 7 height 10
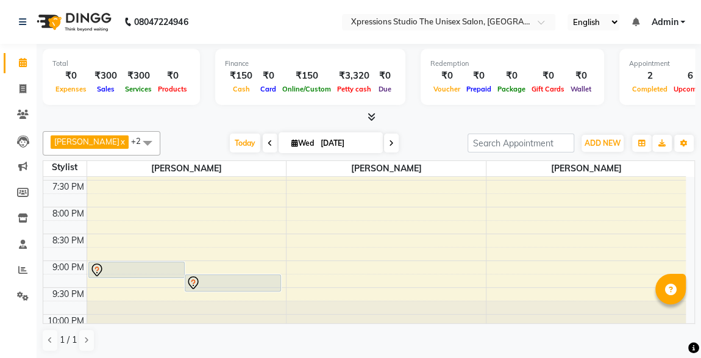
scroll to position [642, 0]
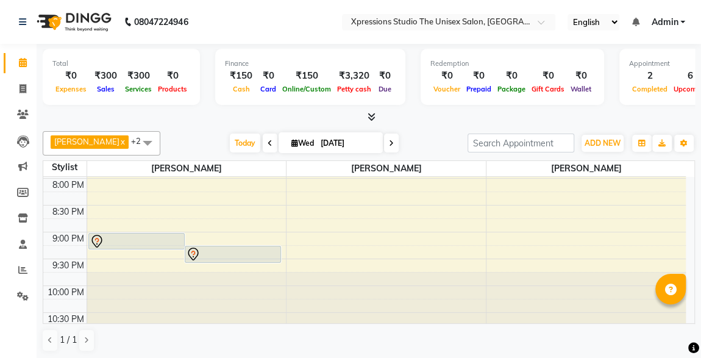
click at [164, 239] on div at bounding box center [137, 241] width 94 height 15
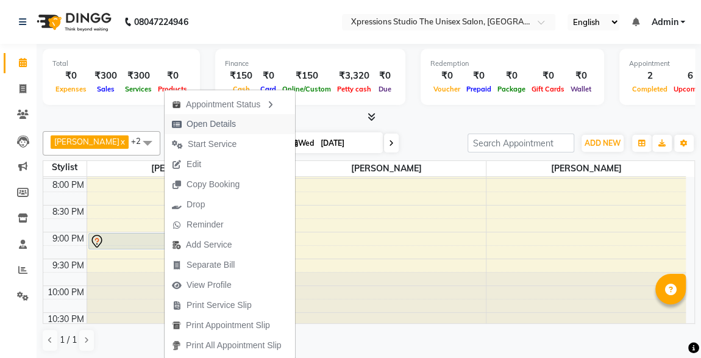
click at [211, 123] on span "Open Details" at bounding box center [211, 124] width 49 height 13
select select "7"
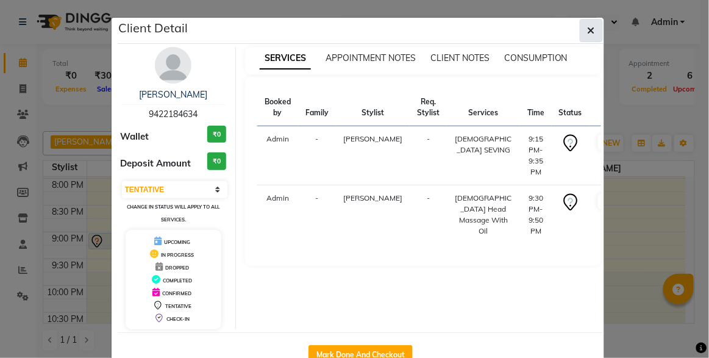
click at [591, 30] on icon "button" at bounding box center [591, 31] width 7 height 10
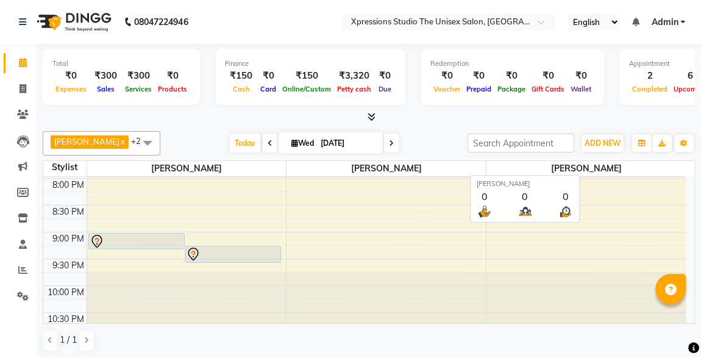
click at [684, 164] on span "[PERSON_NAME]" at bounding box center [586, 168] width 199 height 15
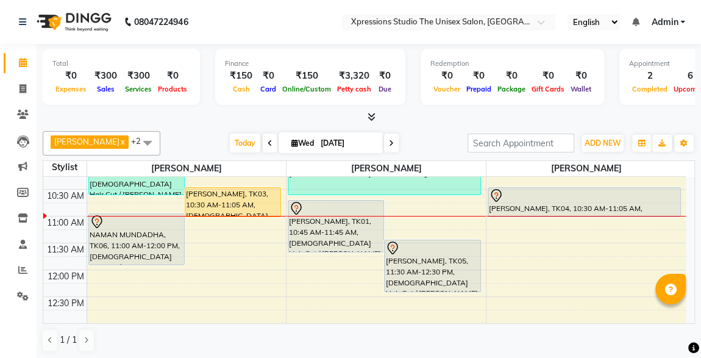
scroll to position [135, 0]
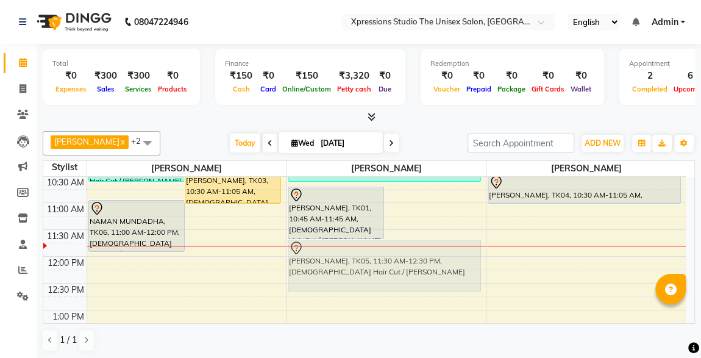
drag, startPoint x: 418, startPoint y: 234, endPoint x: 428, endPoint y: 243, distance: 13.8
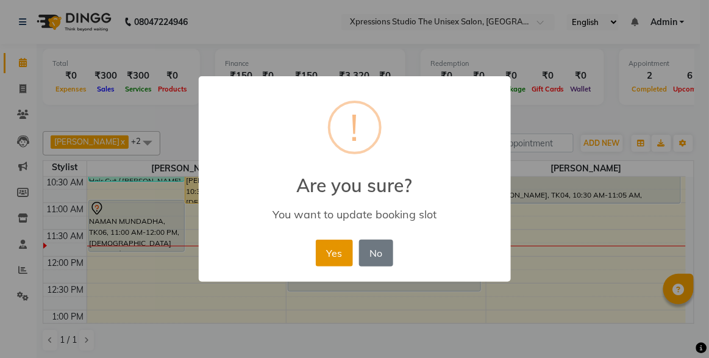
click at [348, 250] on button "Yes" at bounding box center [334, 253] width 37 height 27
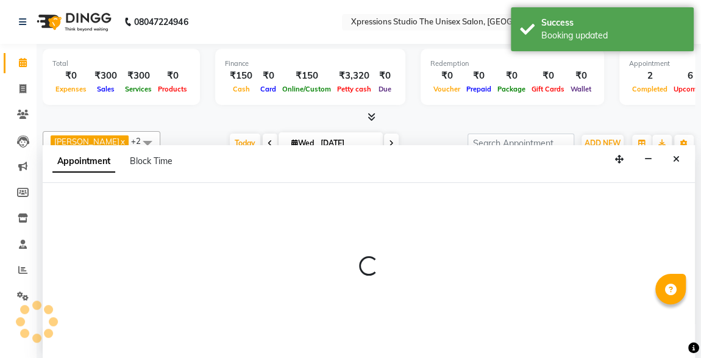
scroll to position [0, 0]
select select "57587"
select select "720"
select select "tentative"
